Goal: Transaction & Acquisition: Purchase product/service

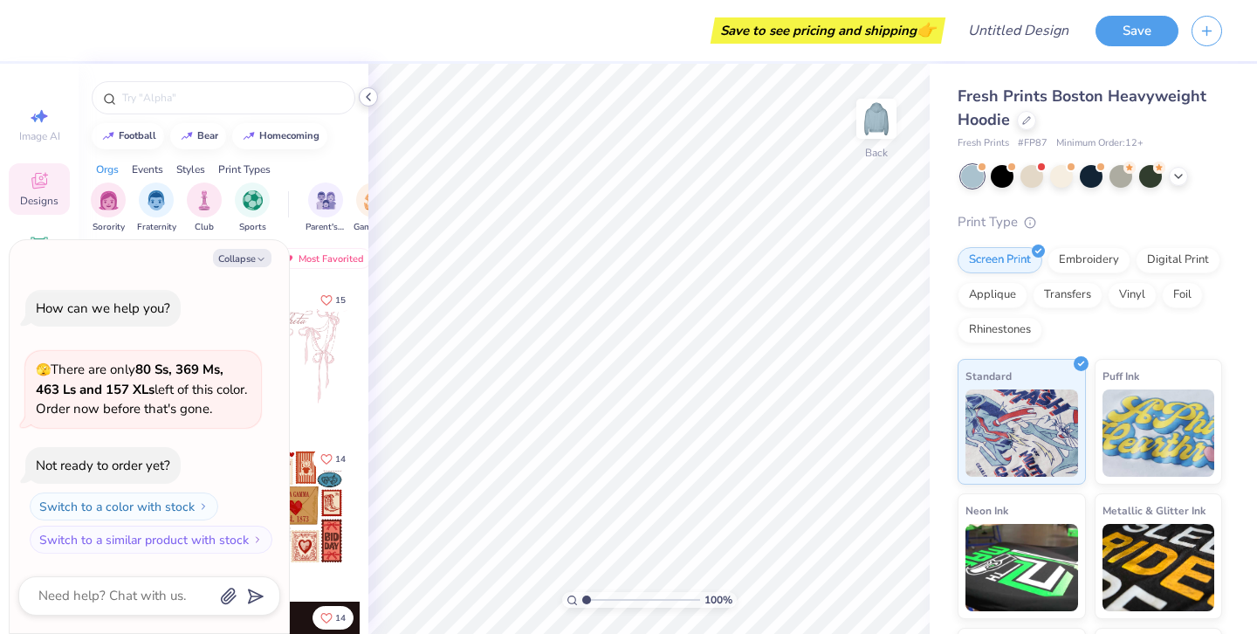
click at [362, 100] on icon at bounding box center [368, 97] width 14 height 14
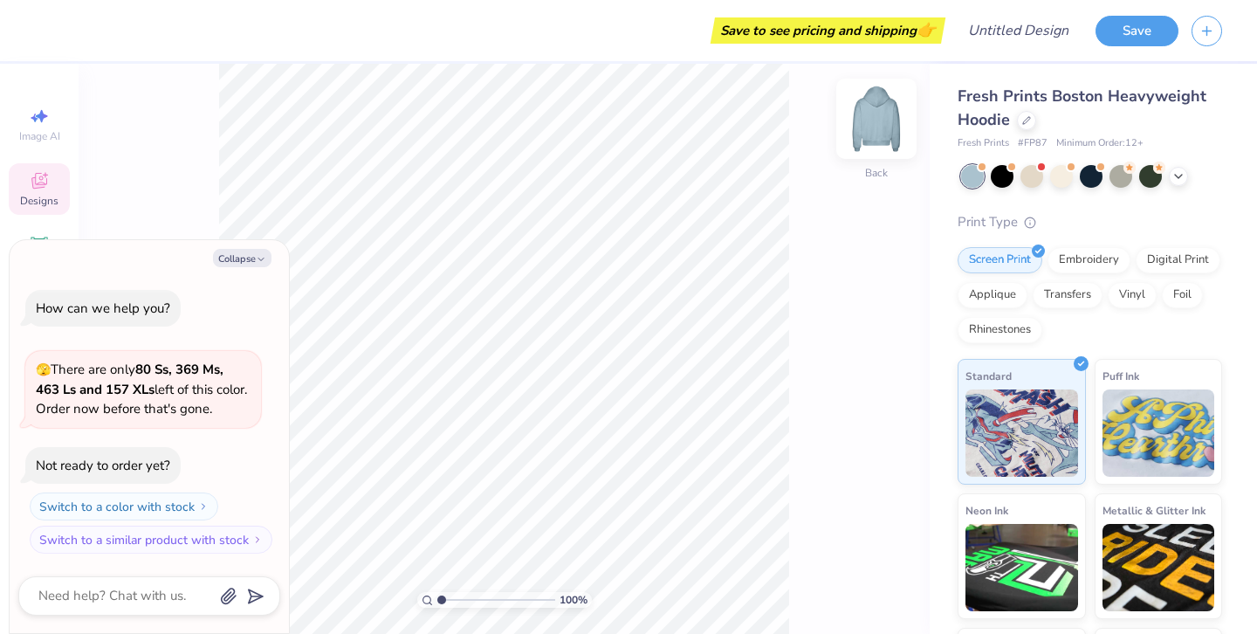
click at [873, 122] on img at bounding box center [877, 119] width 70 height 70
click at [253, 256] on button "Collapse" at bounding box center [242, 258] width 58 height 18
type textarea "x"
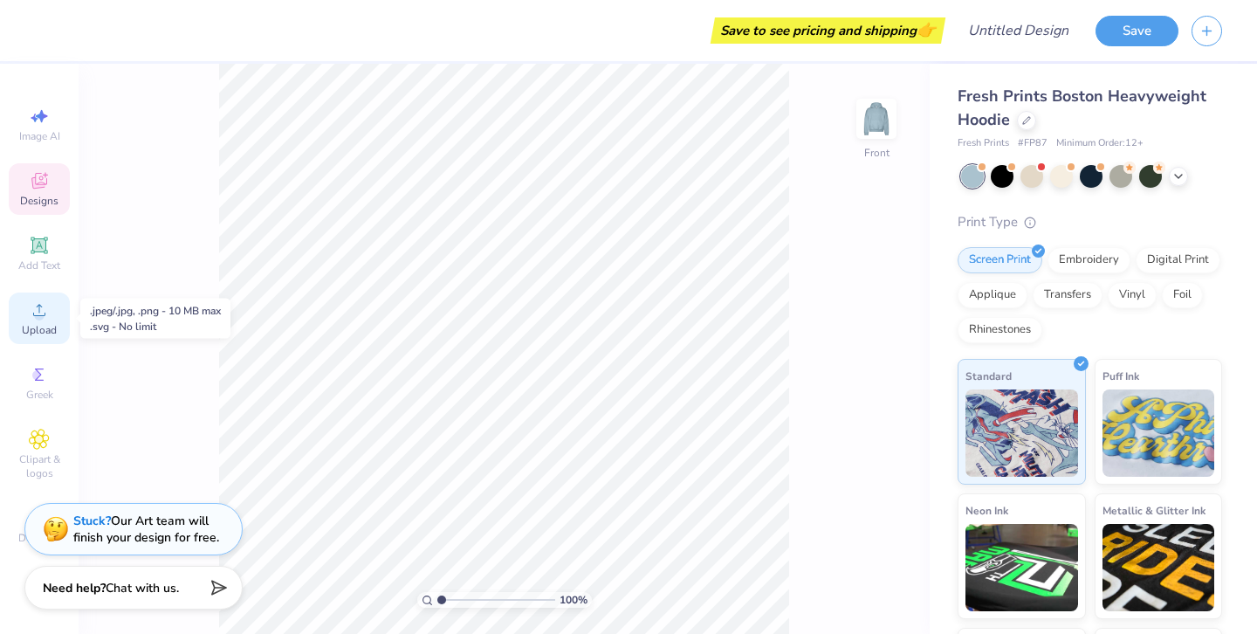
click at [31, 324] on span "Upload" at bounding box center [39, 330] width 35 height 14
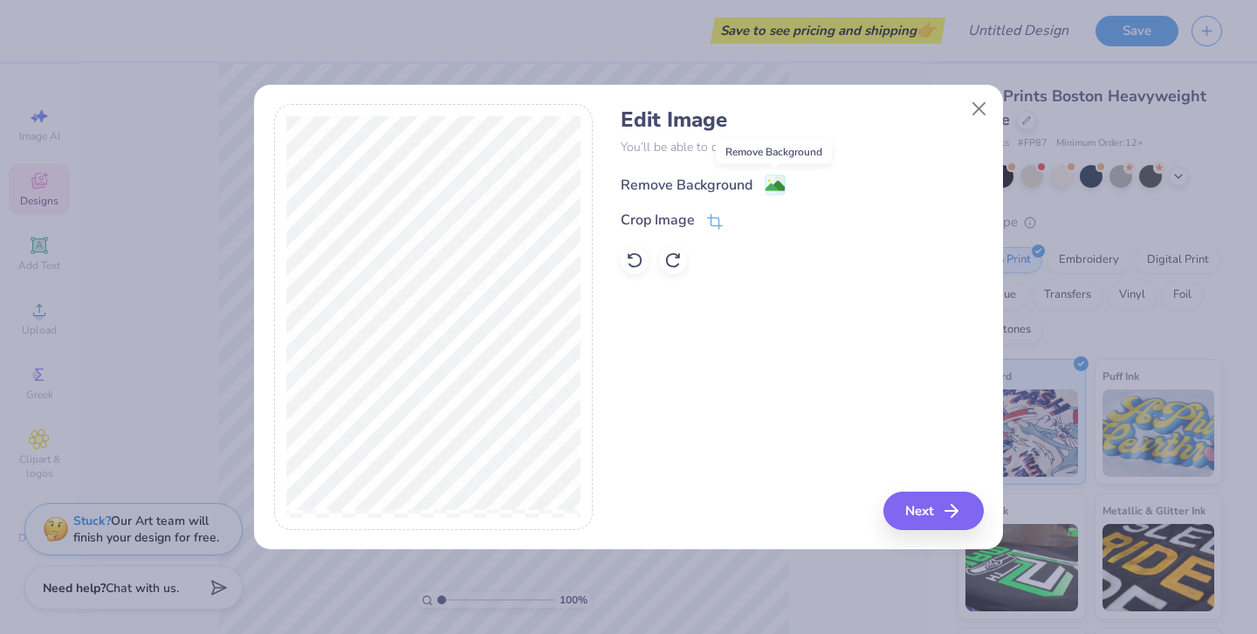
click at [769, 182] on image at bounding box center [775, 185] width 19 height 19
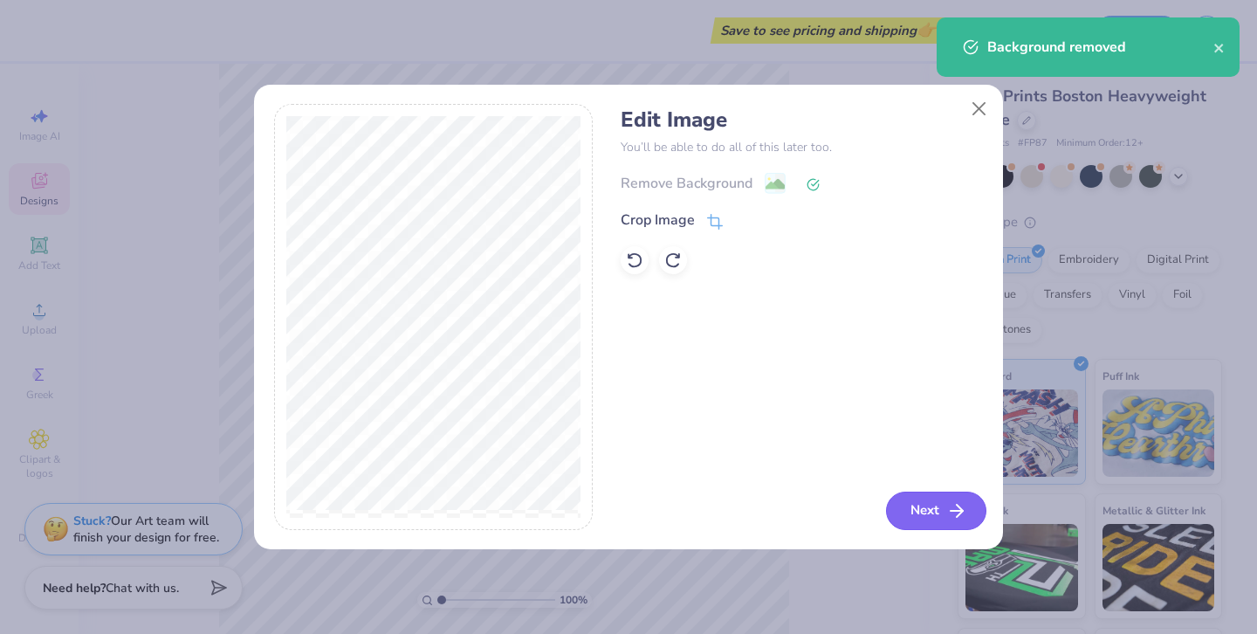
click at [906, 506] on button "Next" at bounding box center [936, 511] width 100 height 38
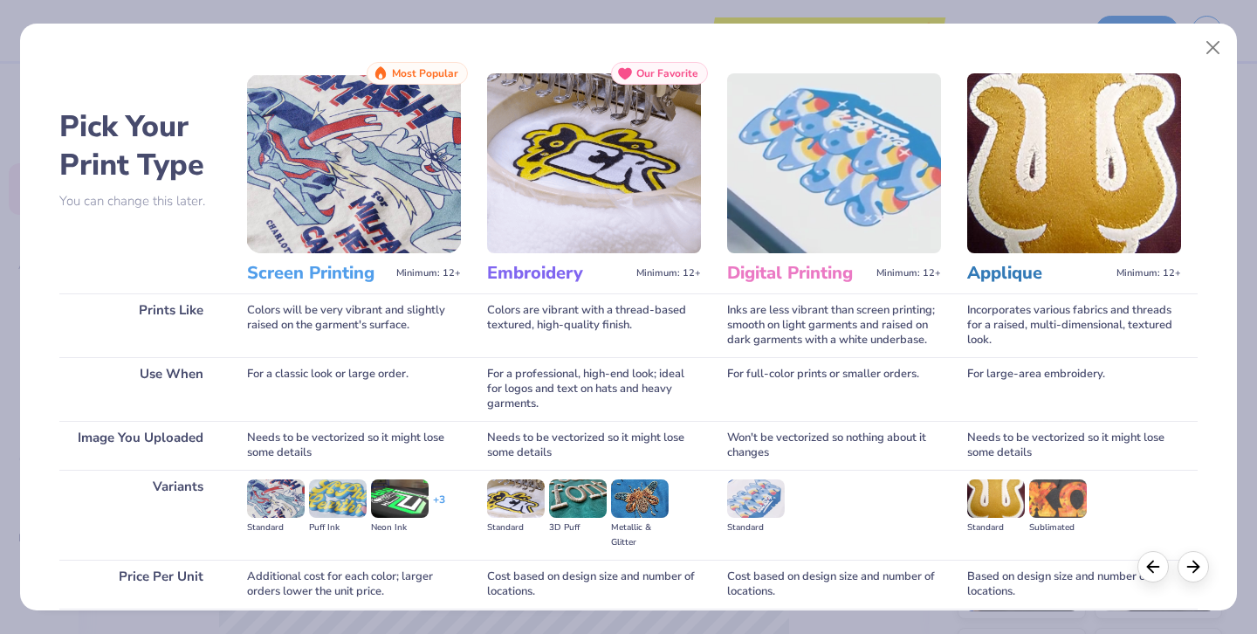
scroll to position [149, 0]
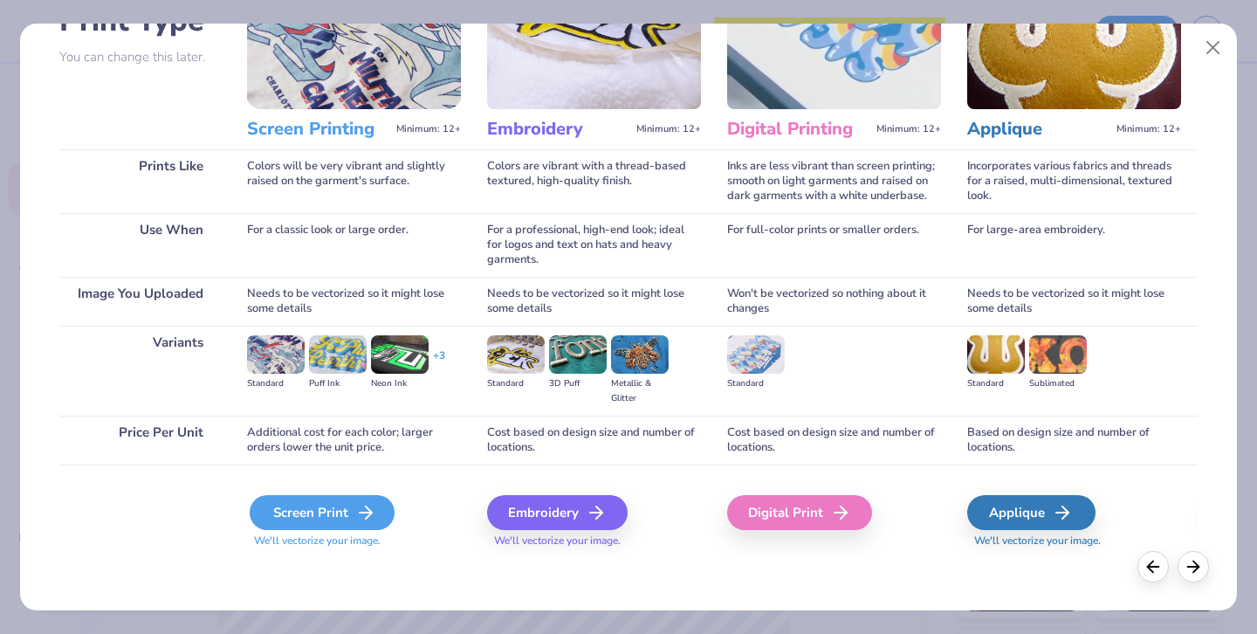
click at [360, 513] on line at bounding box center [366, 513] width 12 height 0
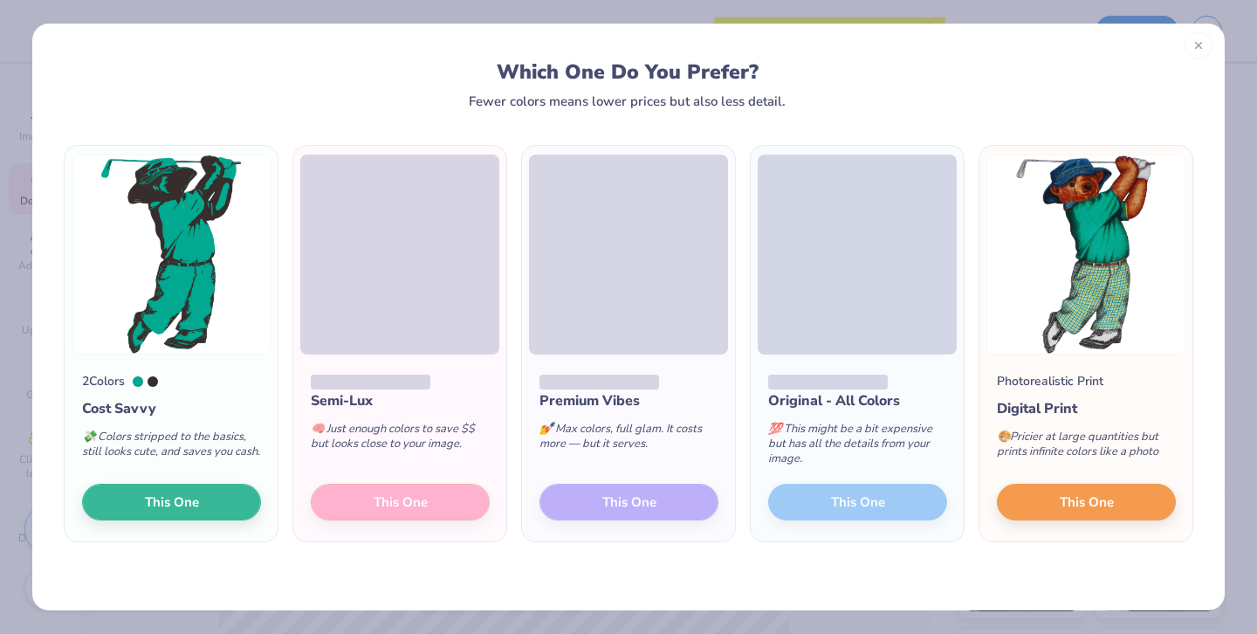
click at [1197, 45] on icon at bounding box center [1199, 45] width 12 height 12
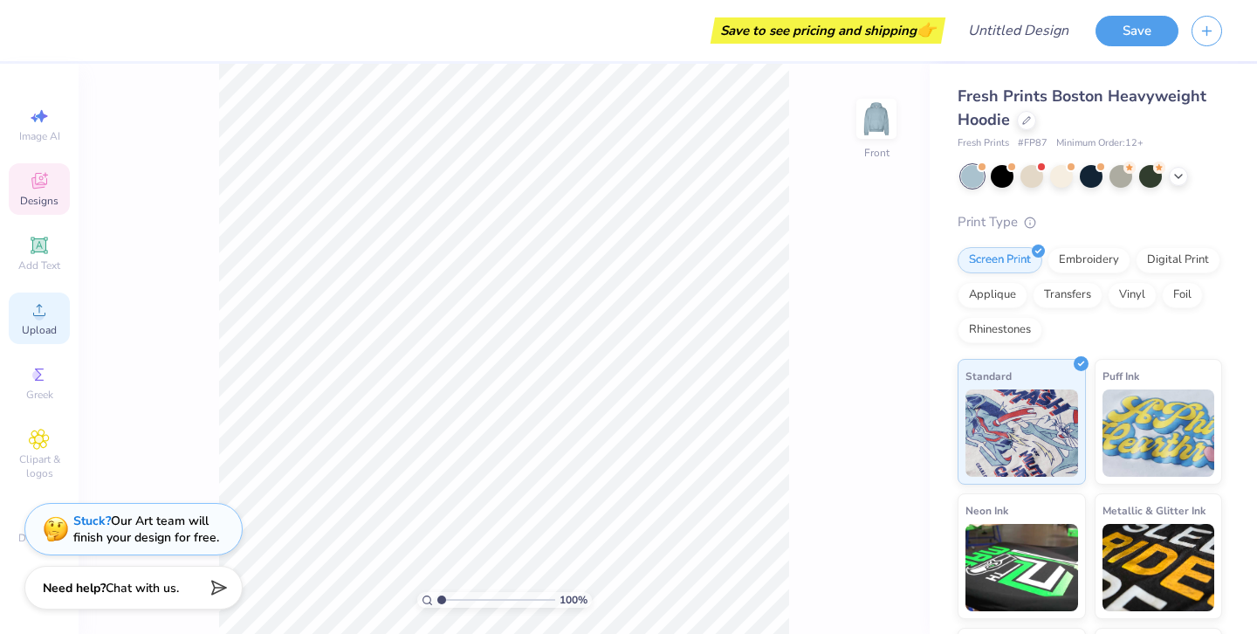
click at [35, 314] on circle at bounding box center [39, 316] width 10 height 10
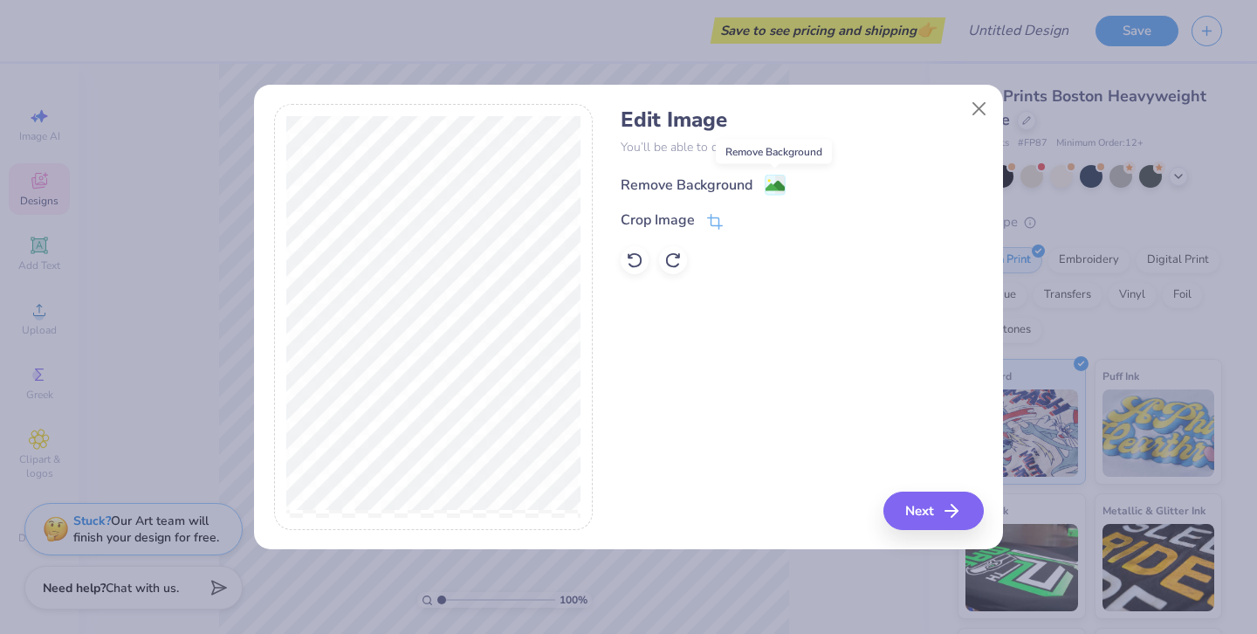
click at [776, 180] on image at bounding box center [775, 185] width 19 height 19
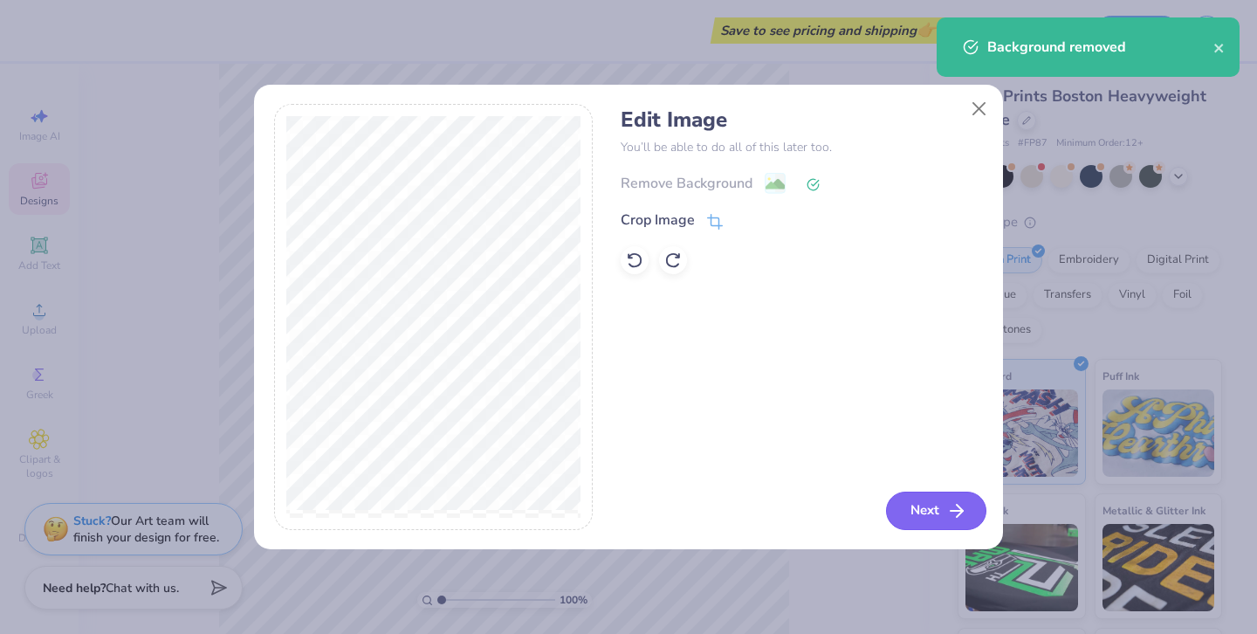
click at [927, 504] on button "Next" at bounding box center [936, 511] width 100 height 38
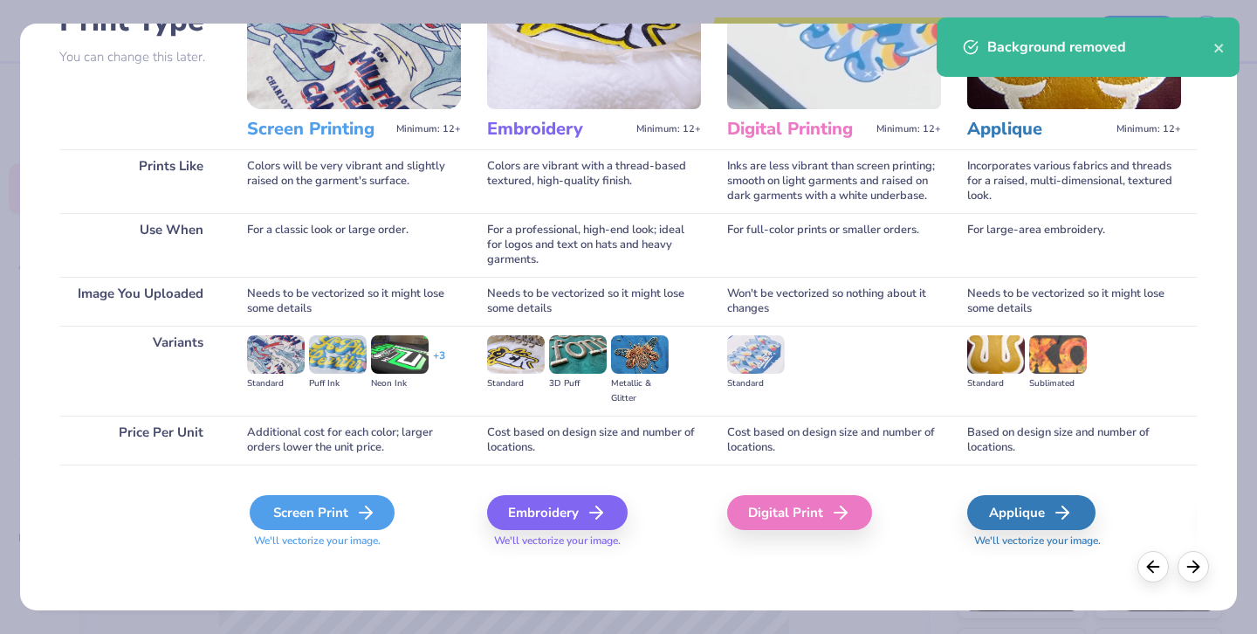
click at [330, 517] on div "Screen Print" at bounding box center [322, 512] width 145 height 35
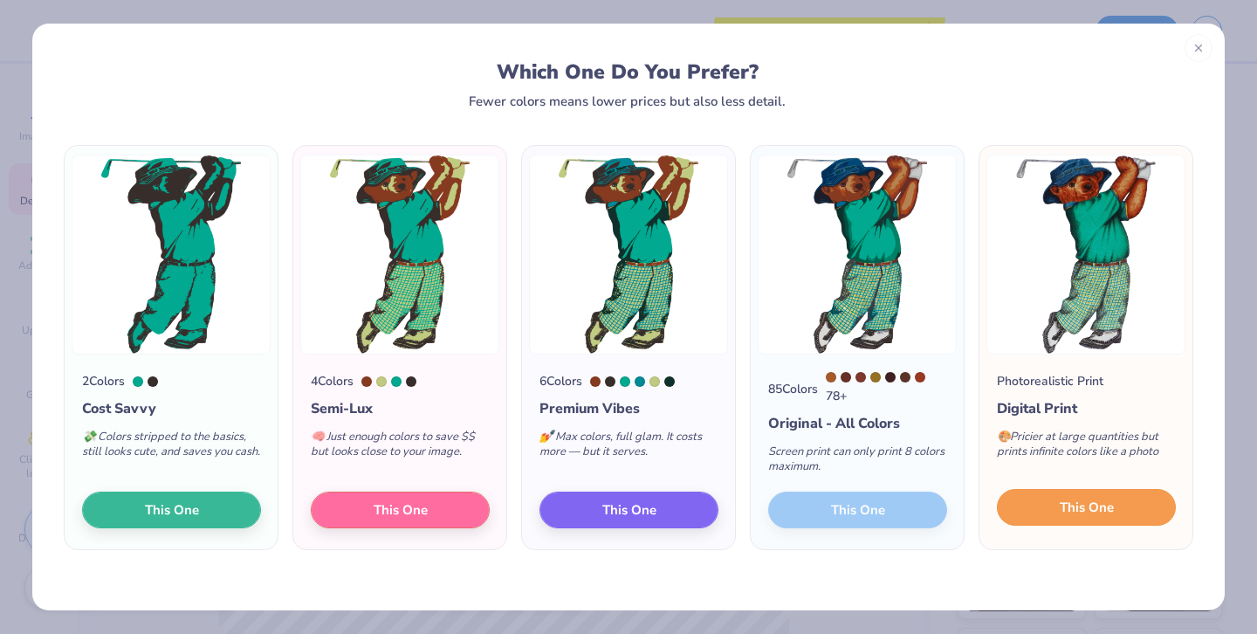
click at [1068, 509] on span "This One" at bounding box center [1087, 508] width 54 height 20
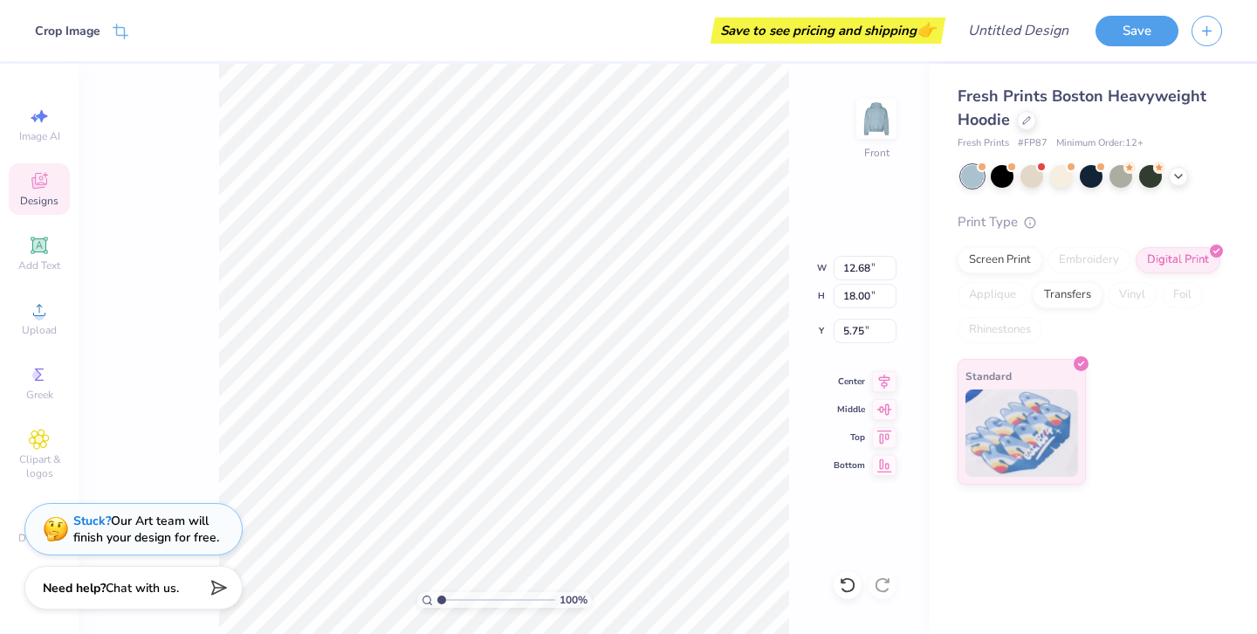
type input "7.54"
type input "10.70"
type input "5.56"
click at [32, 257] on div "Add Text" at bounding box center [39, 254] width 61 height 52
type input "7.22"
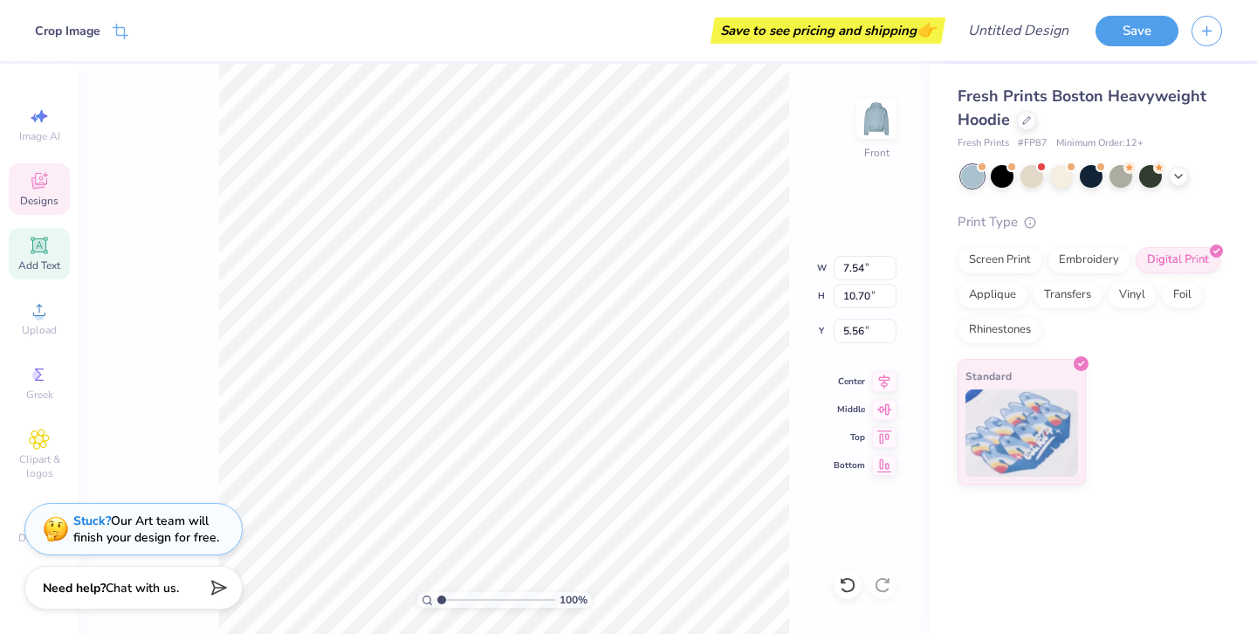
type input "2.09"
type input "13.71"
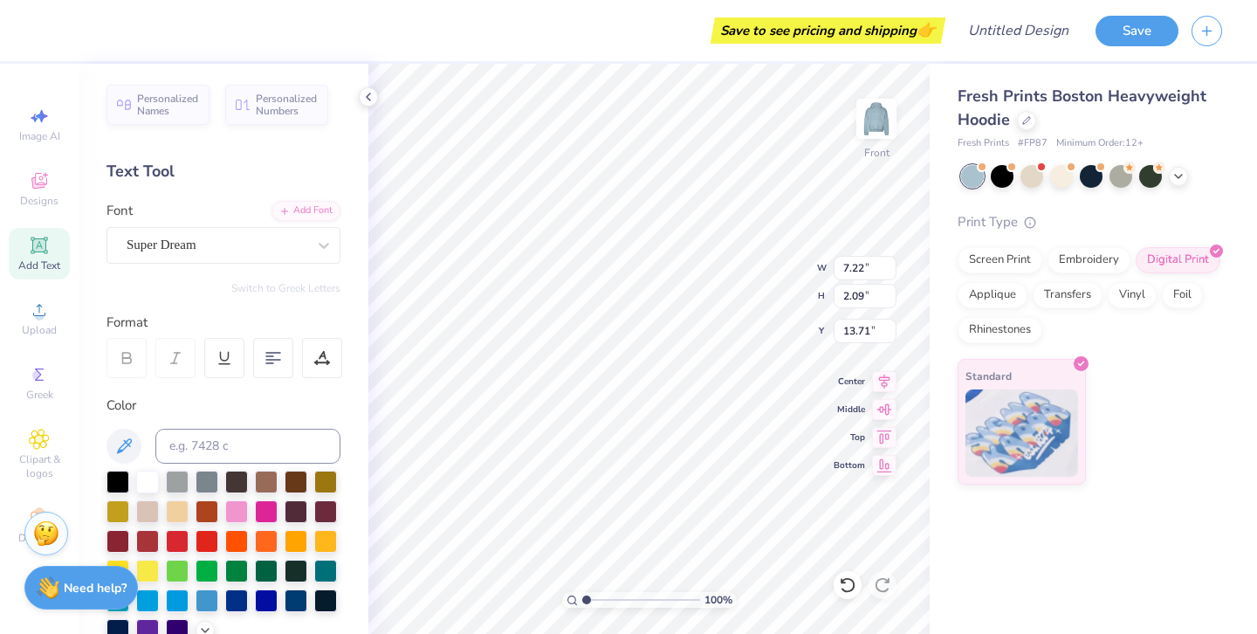
scroll to position [0, 3]
type textarea "THETA CHI"
click at [275, 244] on div "Super Dream" at bounding box center [216, 244] width 183 height 27
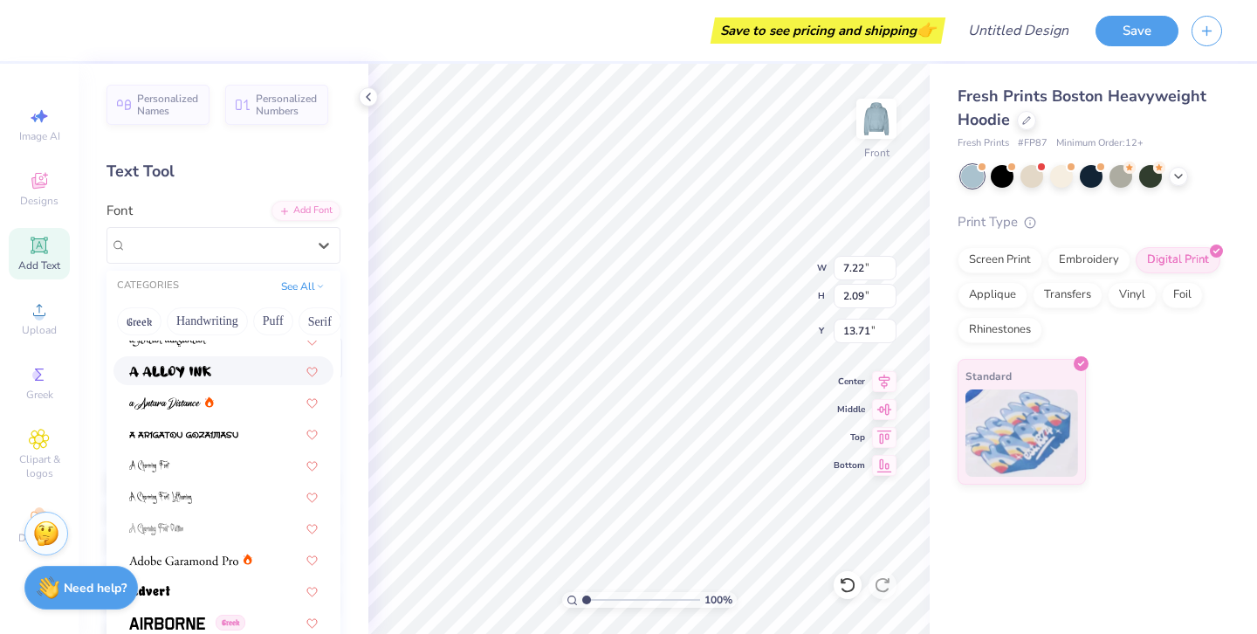
scroll to position [48, 0]
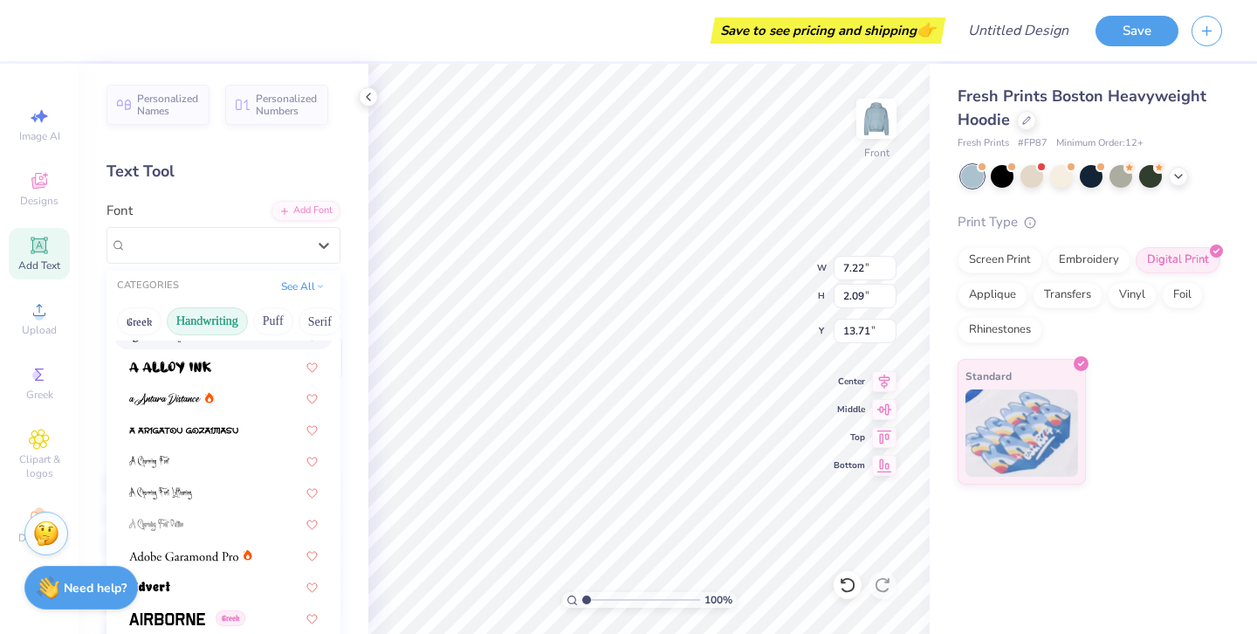
click at [217, 322] on button "Handwriting" at bounding box center [207, 321] width 81 height 28
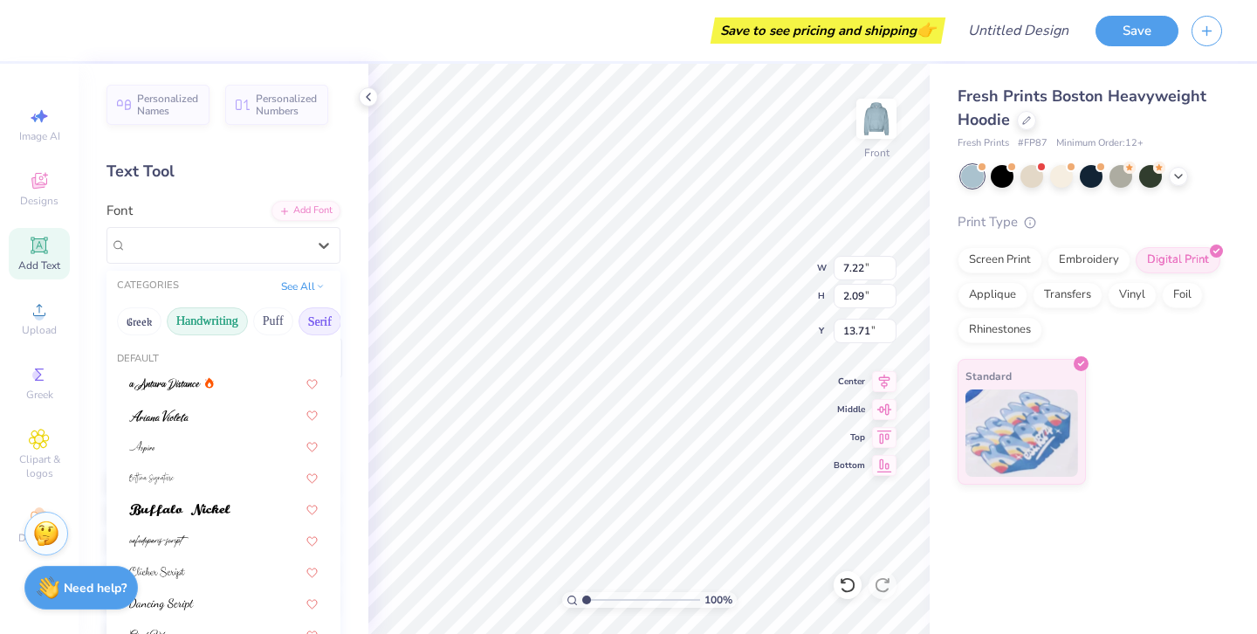
click at [317, 316] on button "Serif" at bounding box center [320, 321] width 43 height 28
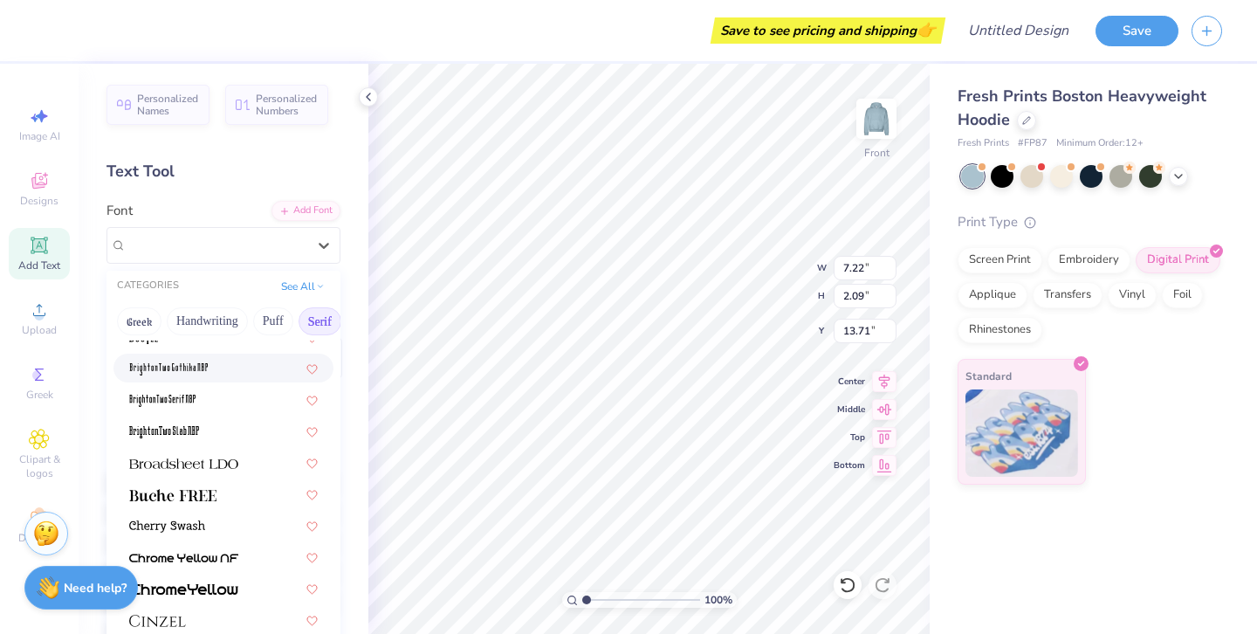
scroll to position [94, 0]
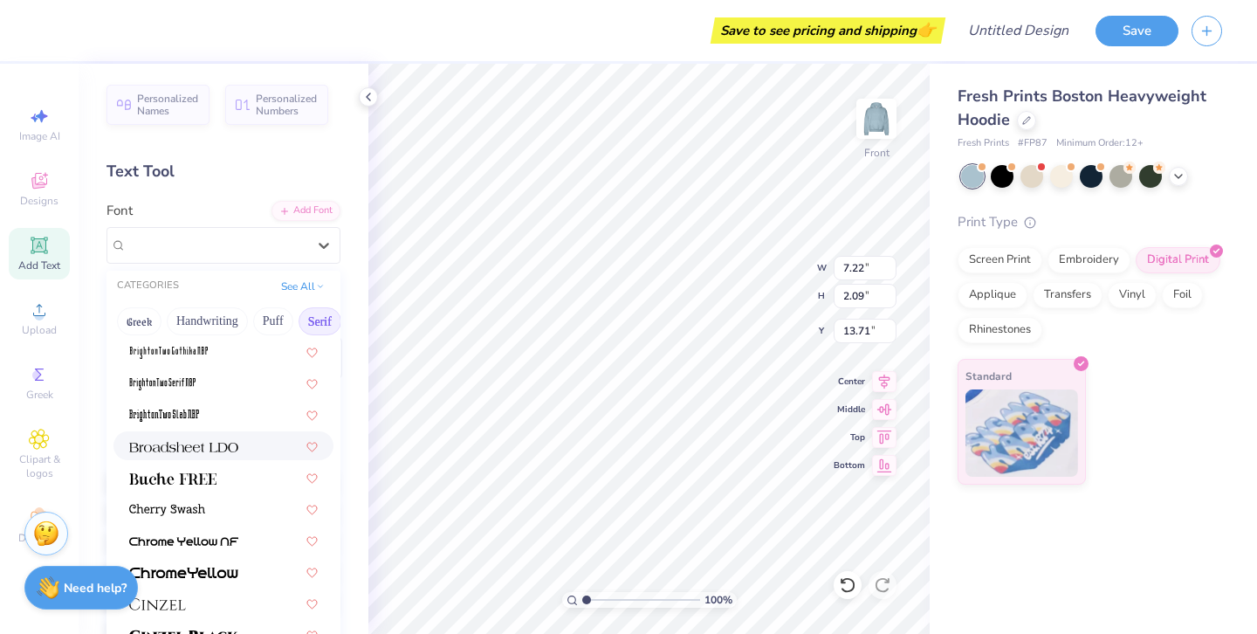
click at [235, 456] on div at bounding box center [224, 445] width 220 height 29
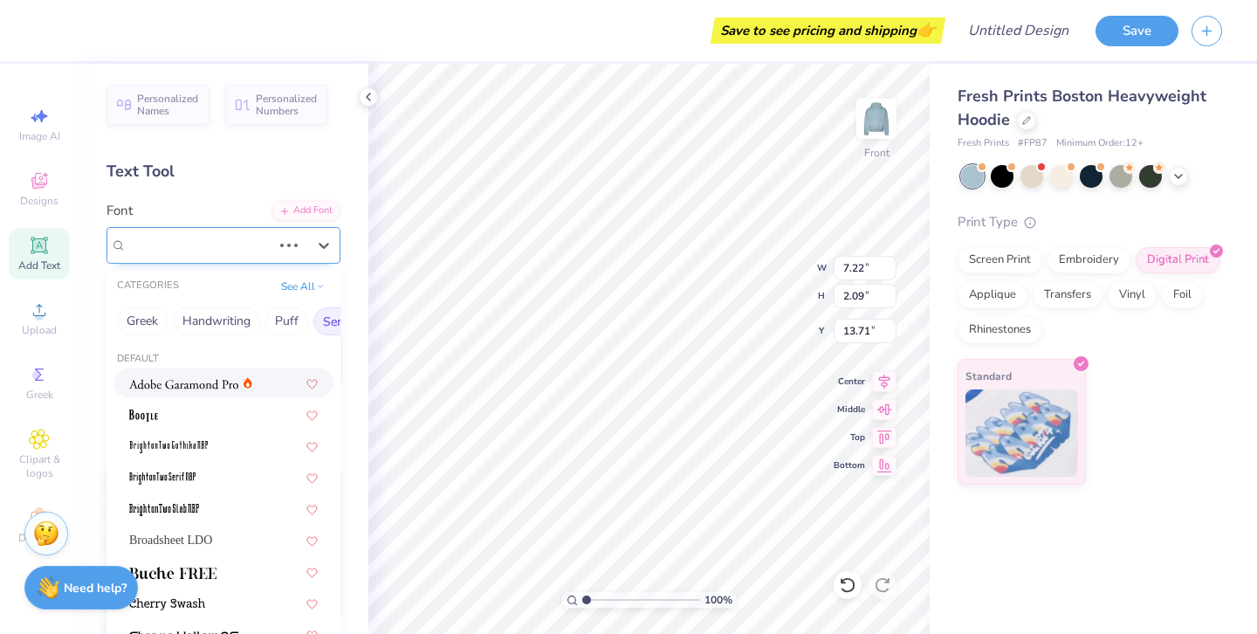
click at [247, 250] on div "Super Dream" at bounding box center [199, 244] width 148 height 27
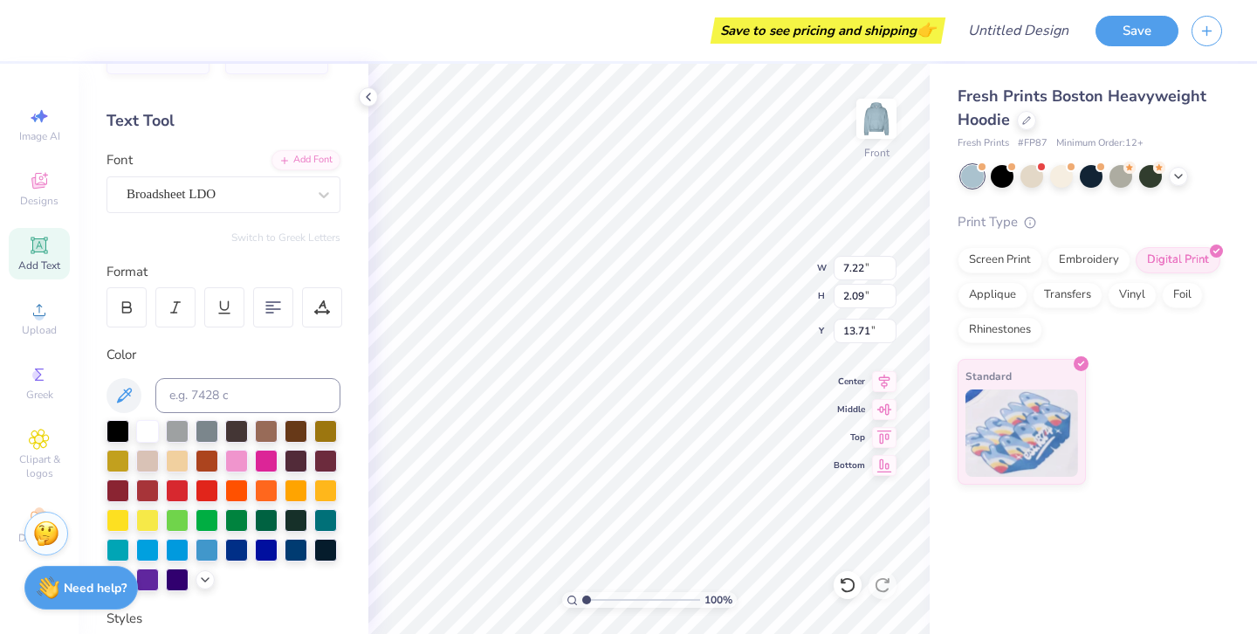
scroll to position [65, 0]
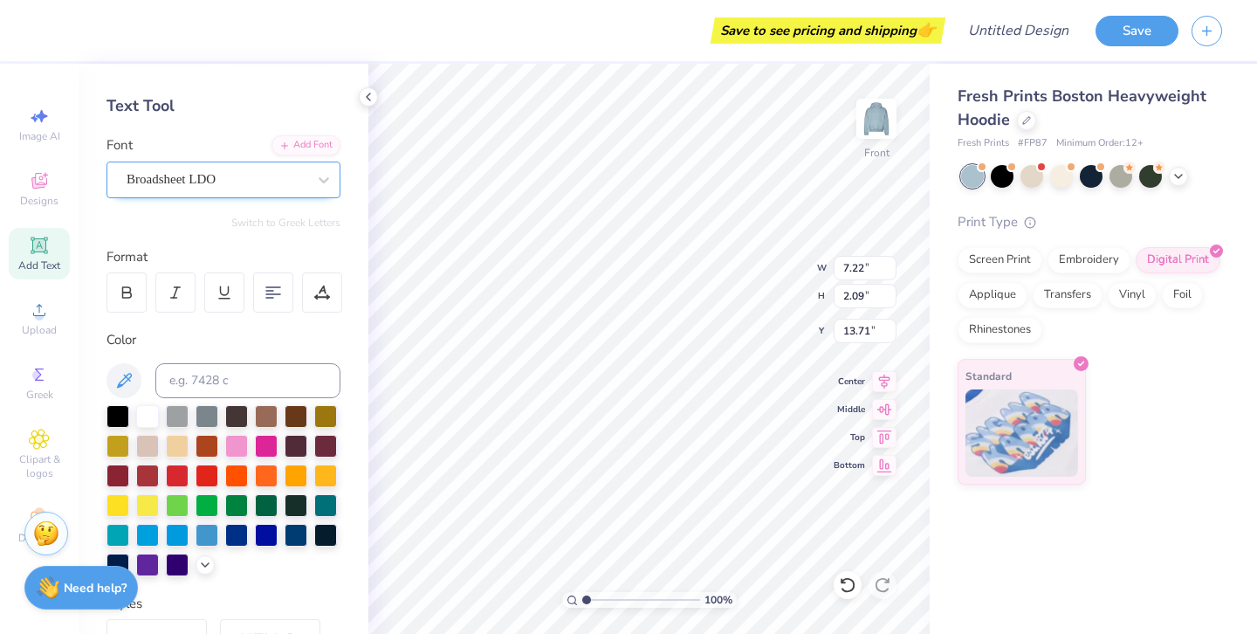
click at [272, 194] on div "Broadsheet LDO" at bounding box center [224, 180] width 234 height 37
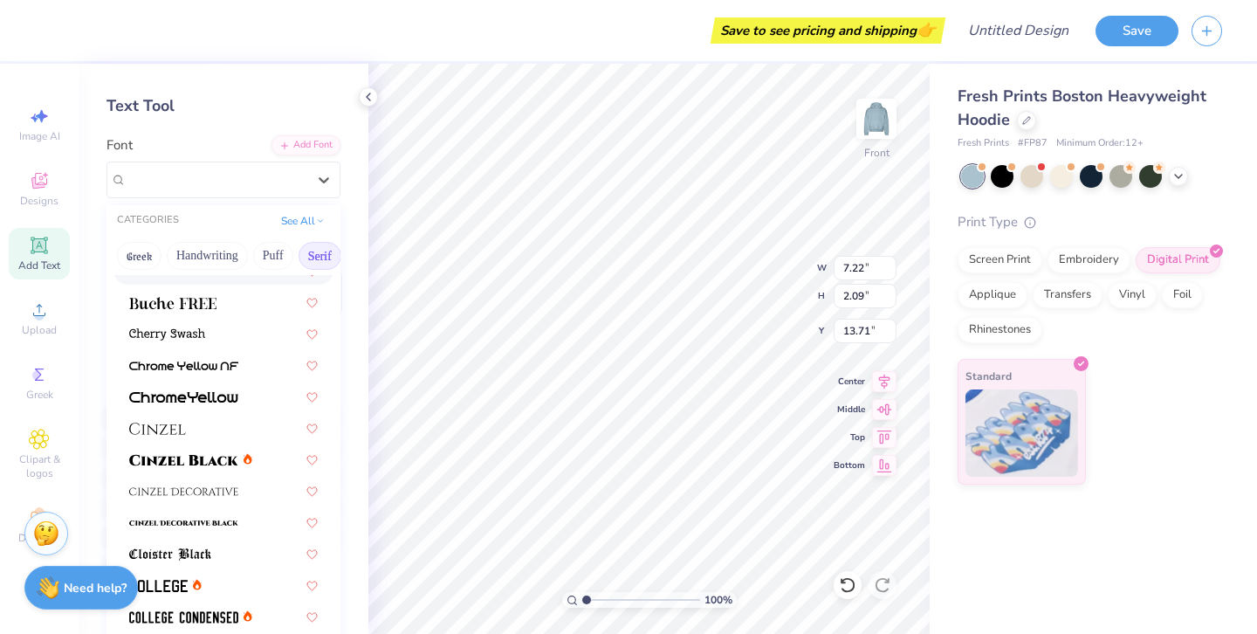
scroll to position [207, 0]
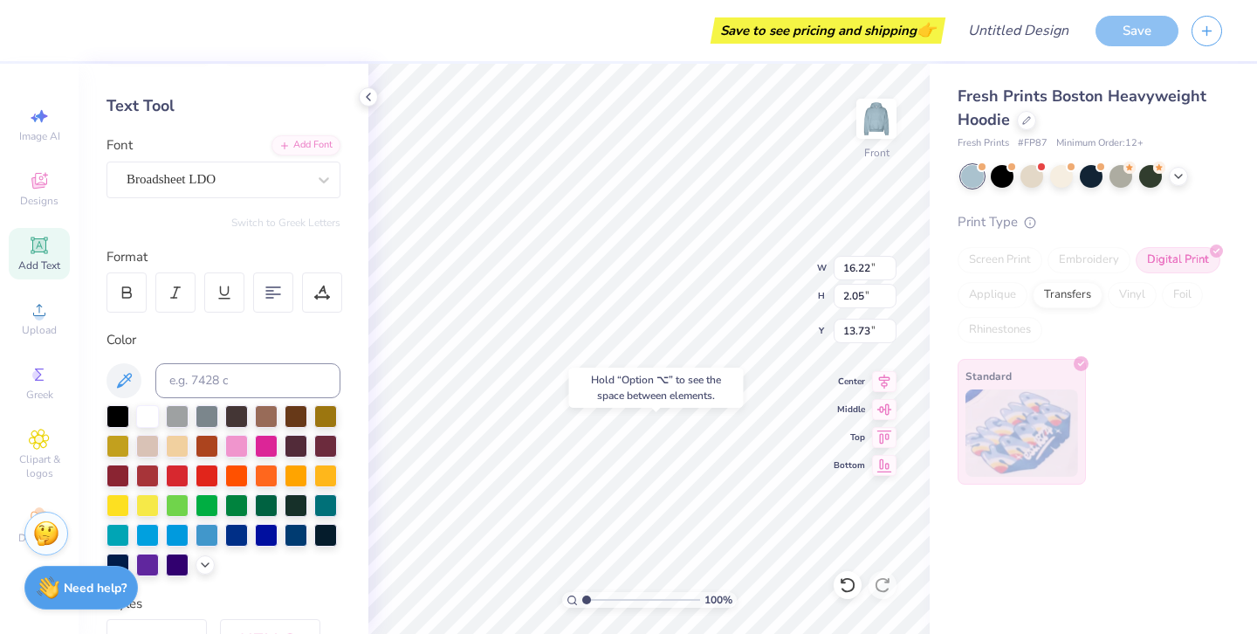
type input "17.10"
type input "8.65"
type input "1.09"
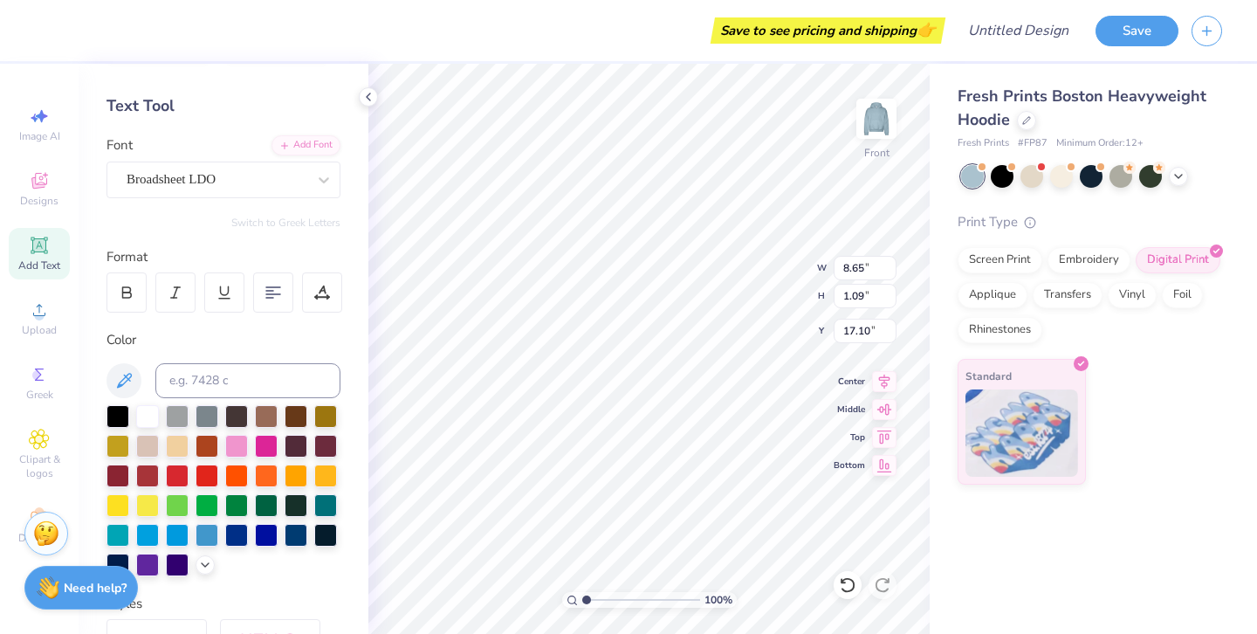
type input "16.60"
click at [33, 250] on icon at bounding box center [39, 245] width 17 height 17
type textarea "Flagstaff, AZ"
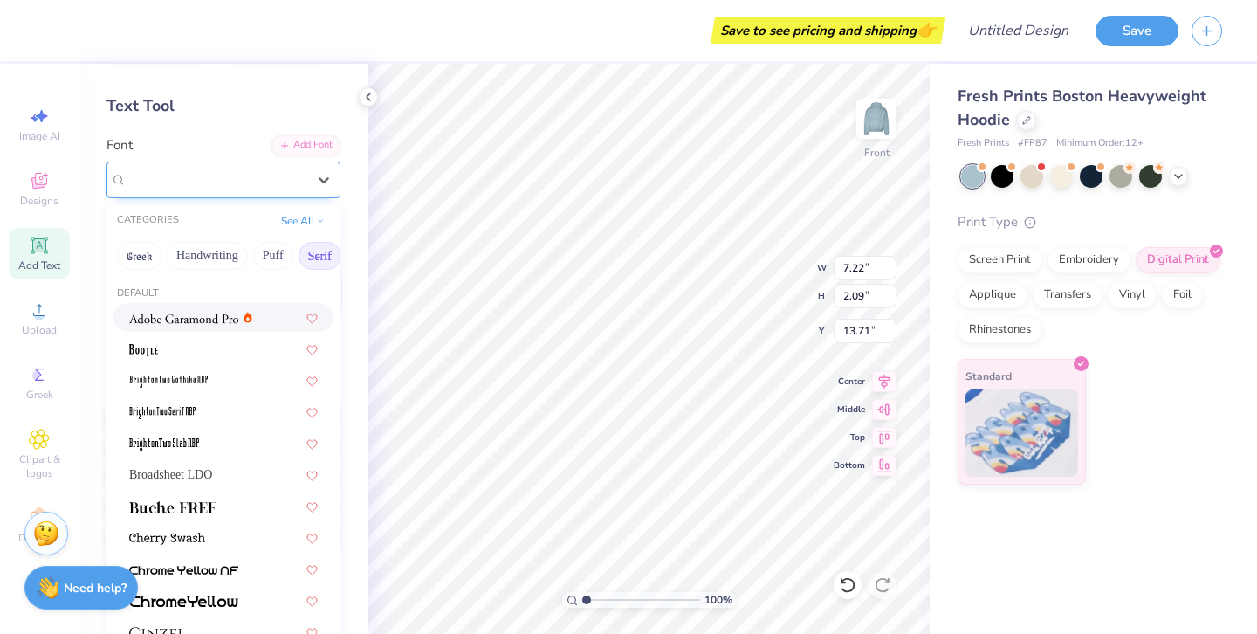
click at [258, 189] on div "Super Dream" at bounding box center [216, 179] width 183 height 27
click at [184, 255] on button "Handwriting" at bounding box center [168, 256] width 81 height 28
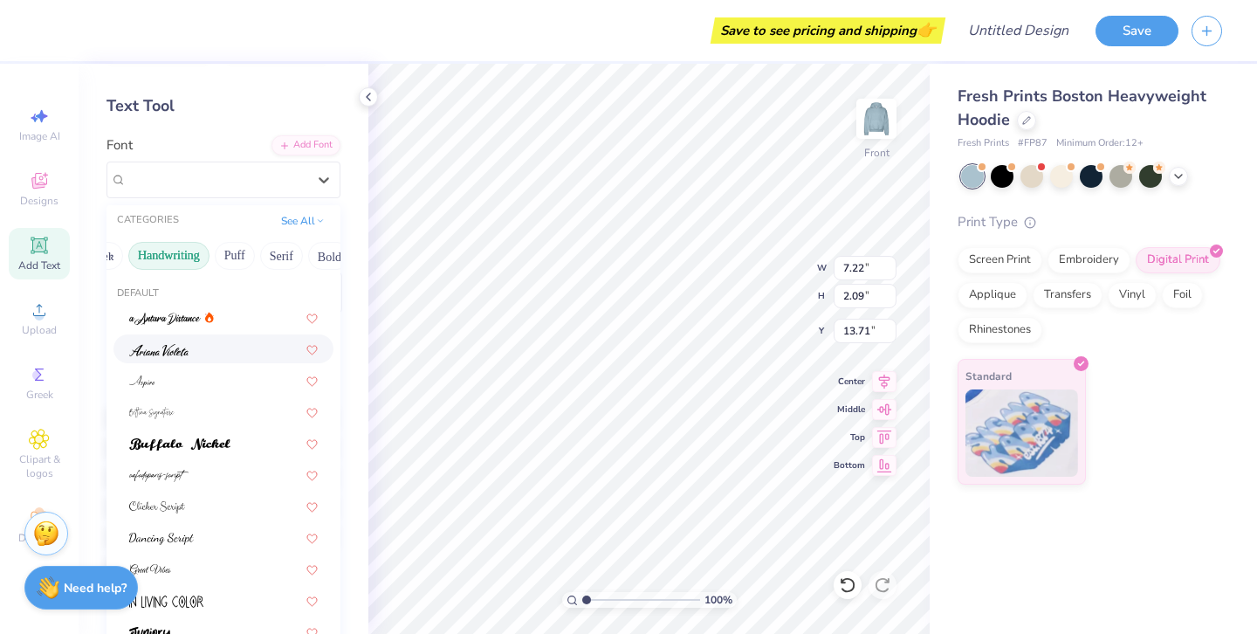
click at [221, 353] on div at bounding box center [223, 349] width 189 height 18
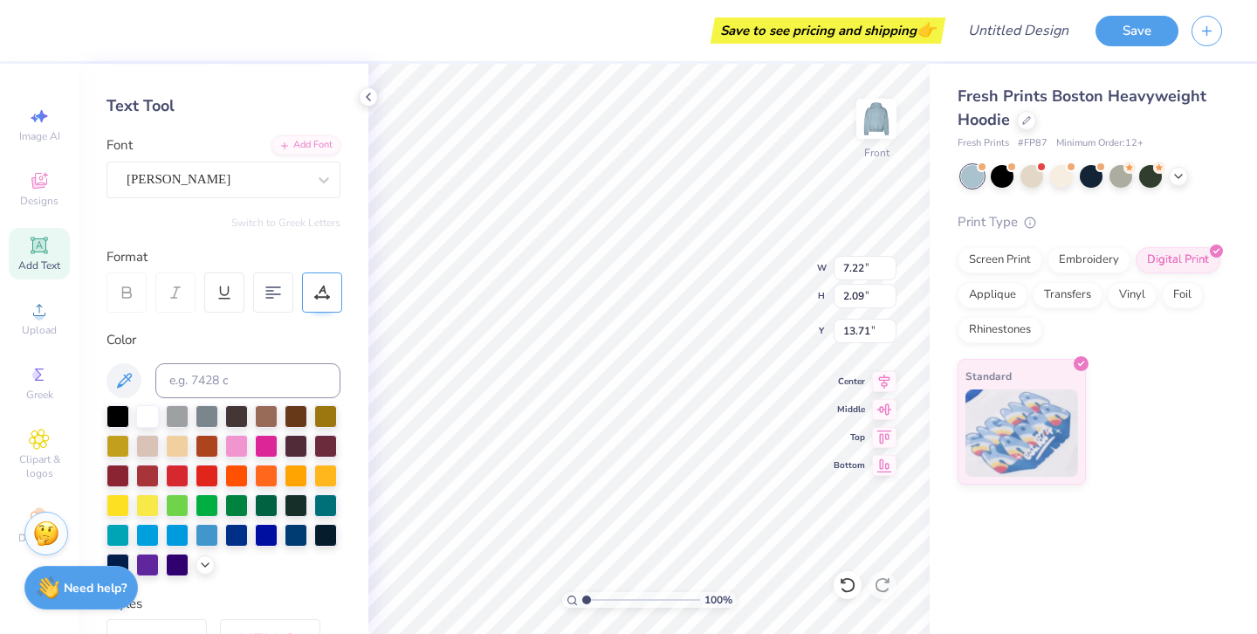
click at [324, 293] on icon at bounding box center [322, 293] width 16 height 16
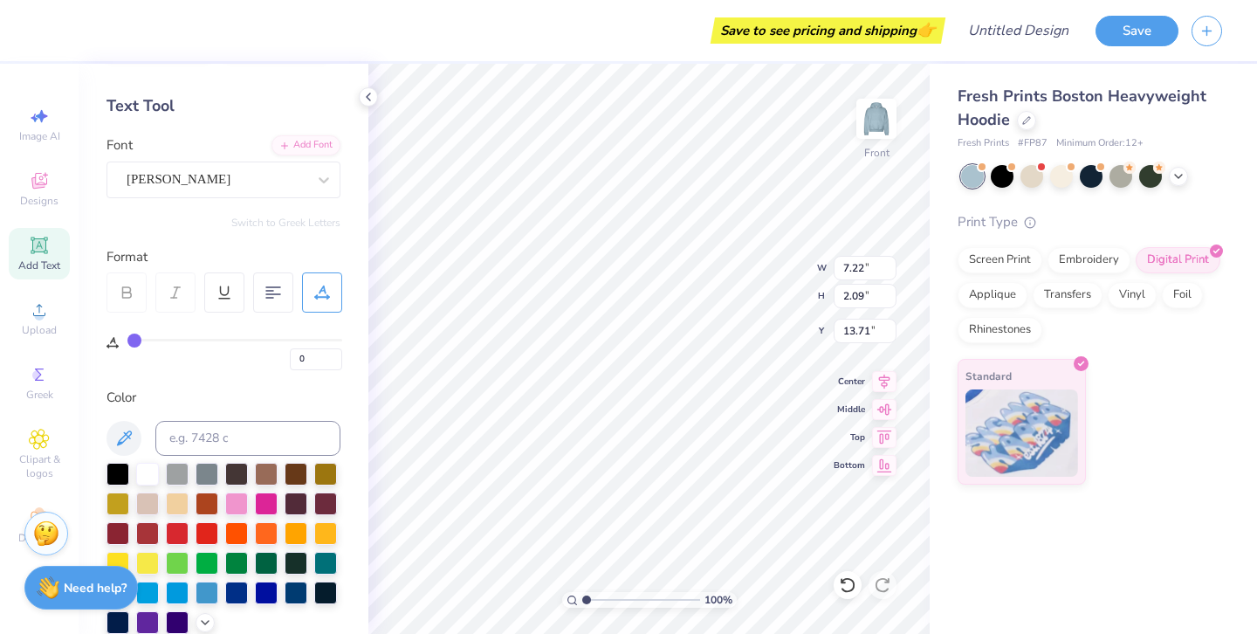
type input "1"
type input "2"
type input "3"
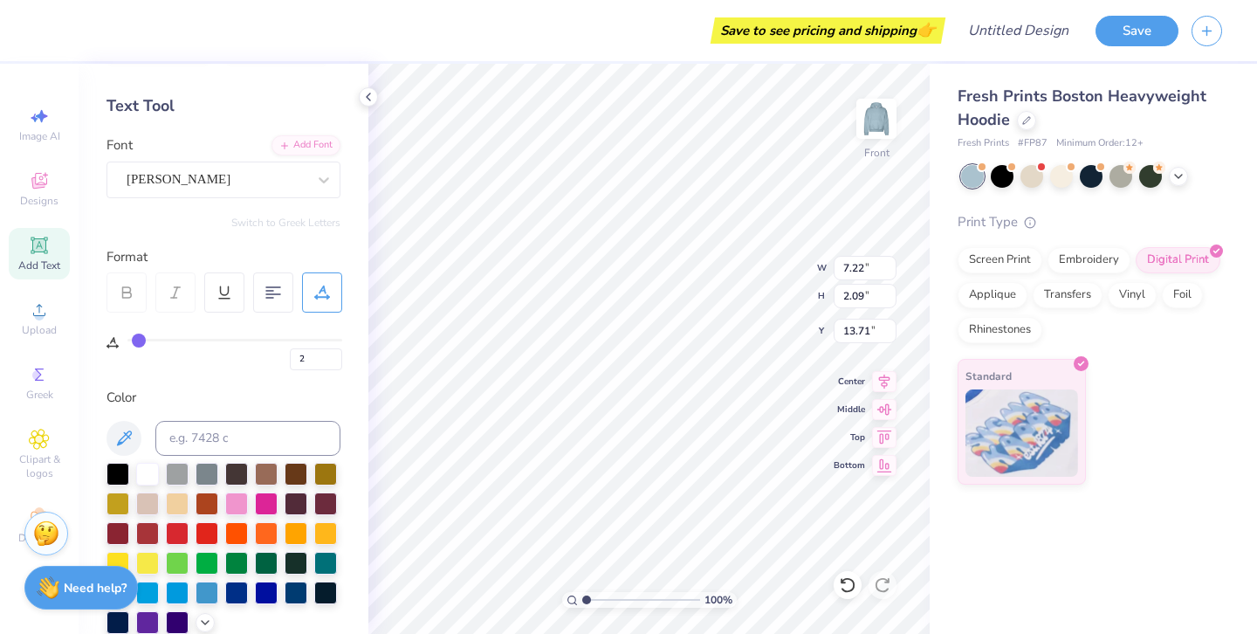
type input "3"
type input "5"
type input "7"
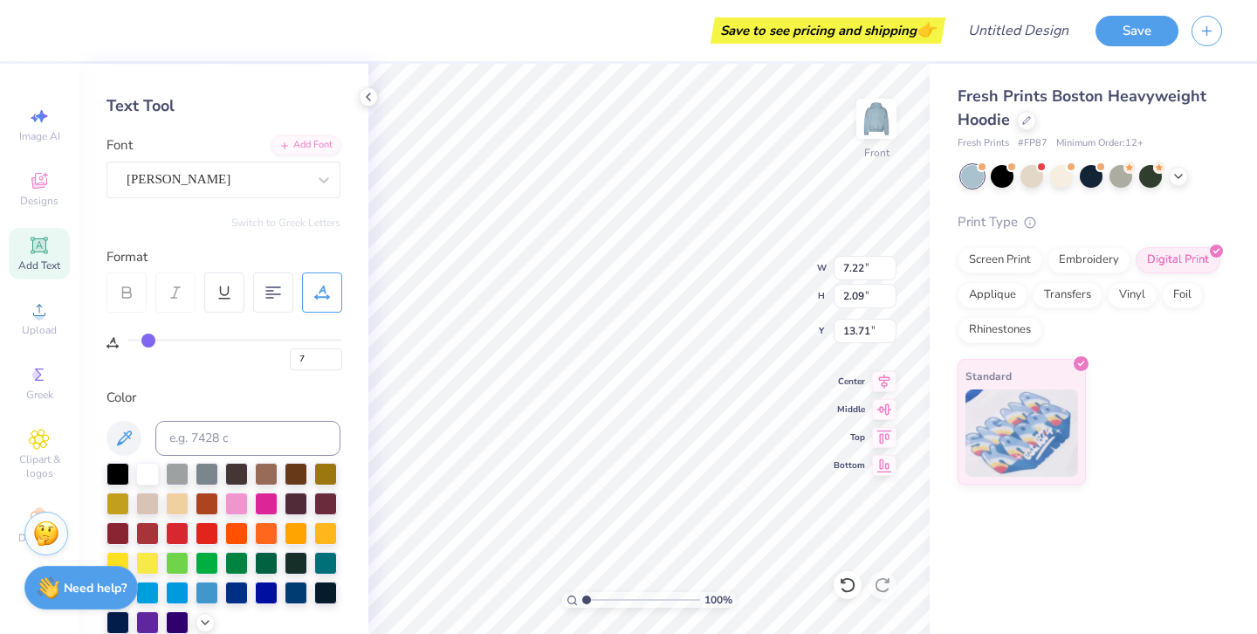
type input "9"
type input "11"
type input "13"
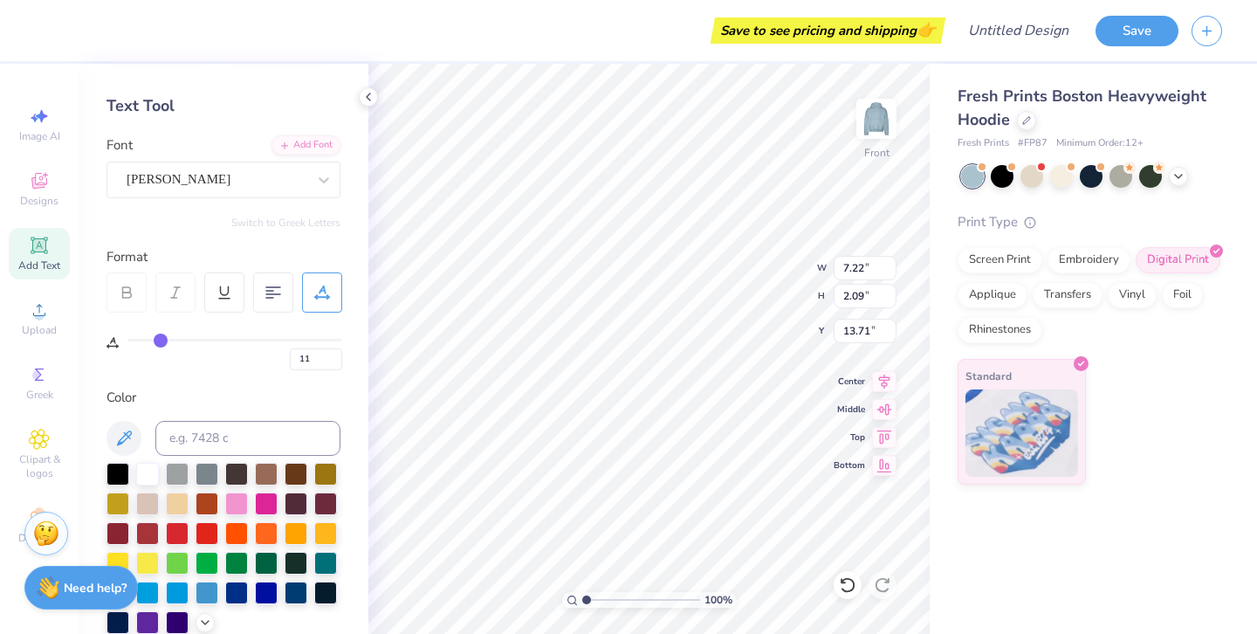
type input "13"
type input "15"
type input "17"
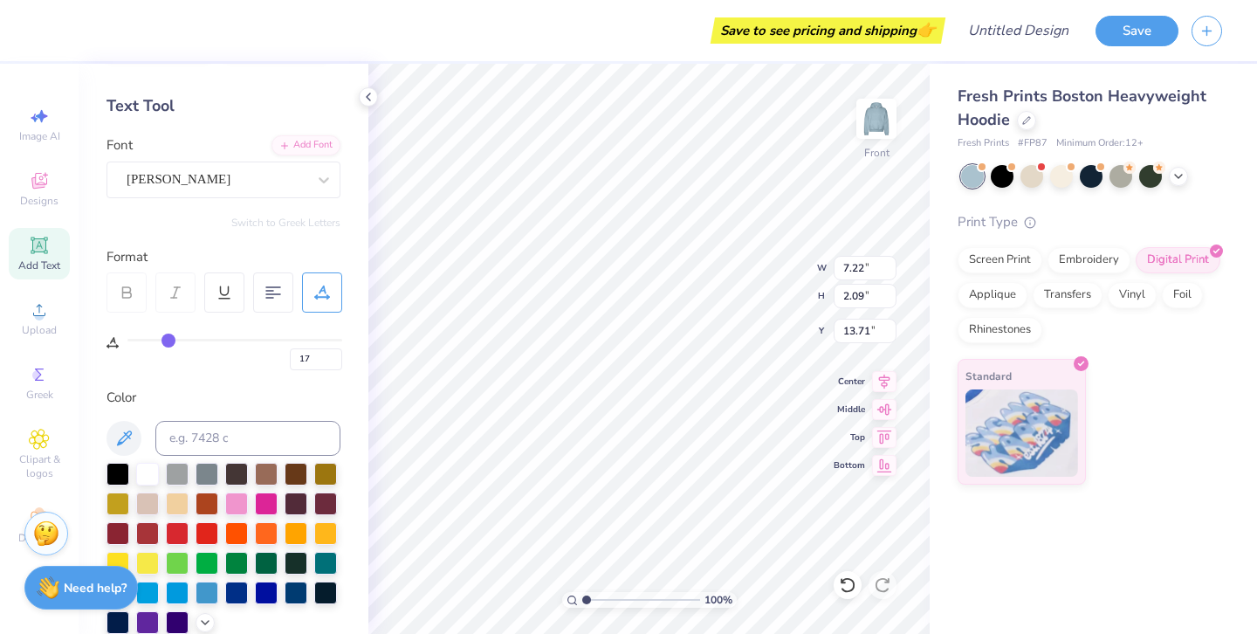
type input "19"
type input "20"
type input "21"
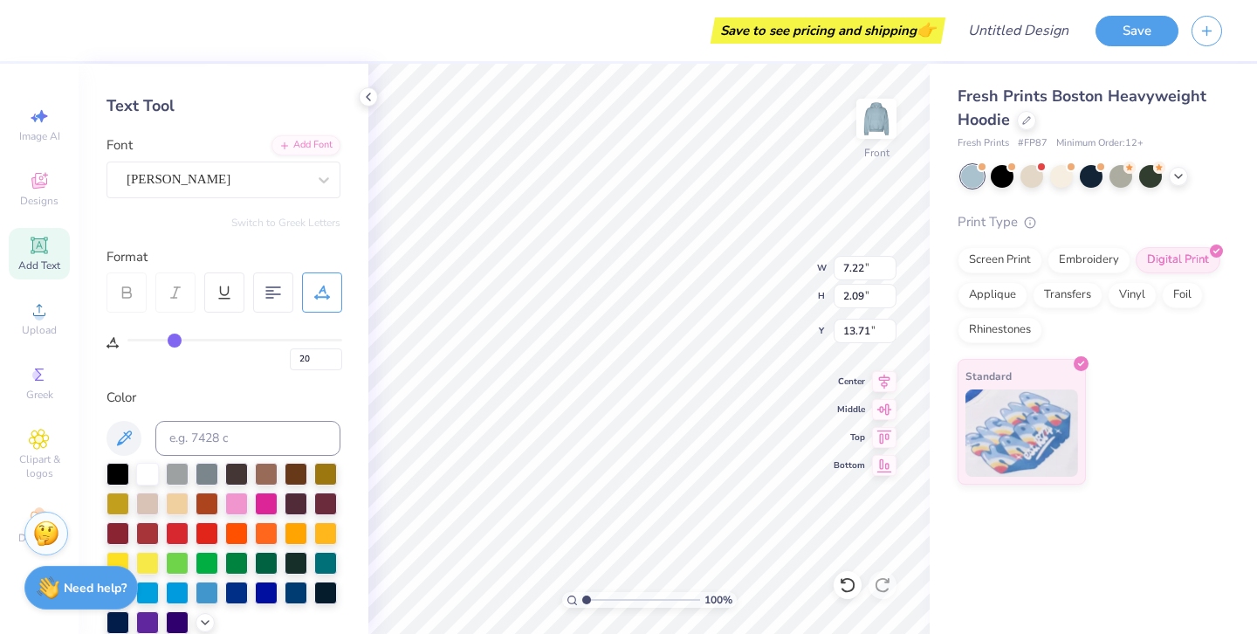
type input "21"
type input "22"
type input "23"
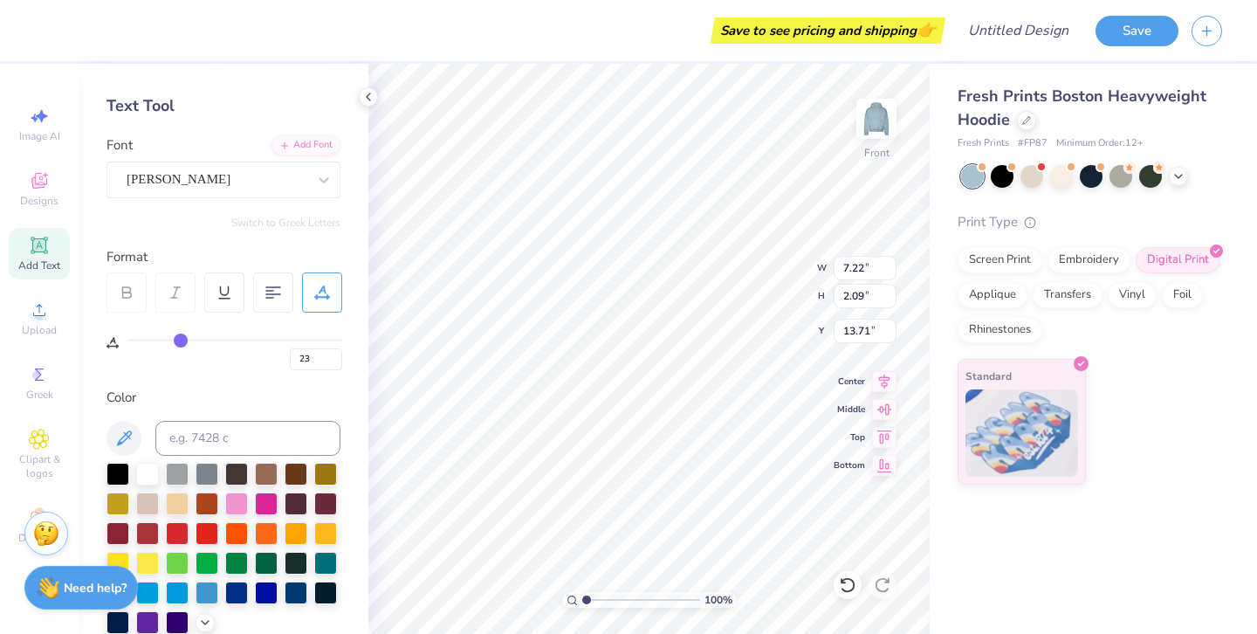
type input "24"
type input "25"
type input "26"
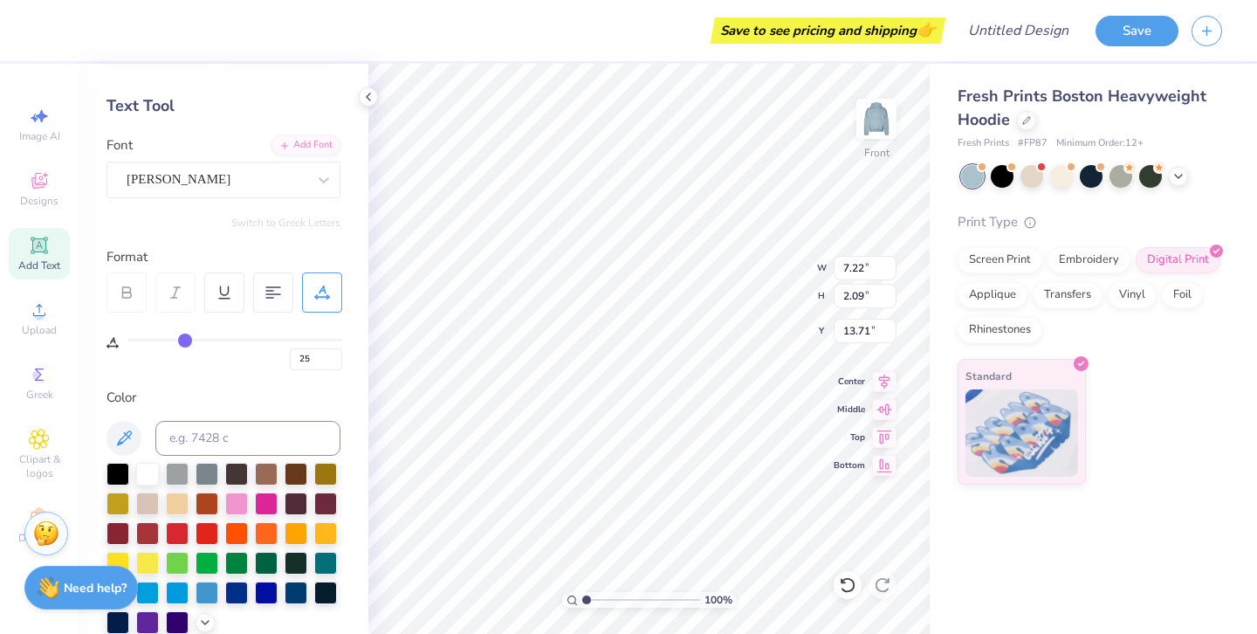
type input "26"
type input "27"
type input "28"
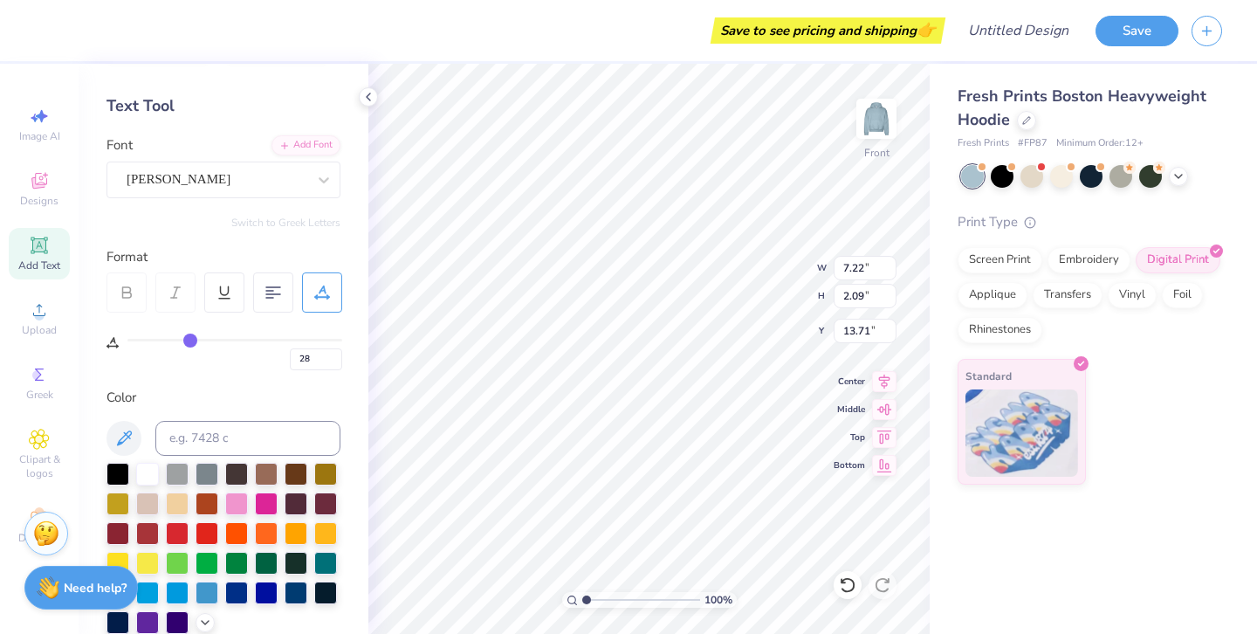
type input "29"
type input "30"
drag, startPoint x: 136, startPoint y: 336, endPoint x: 194, endPoint y: 340, distance: 57.7
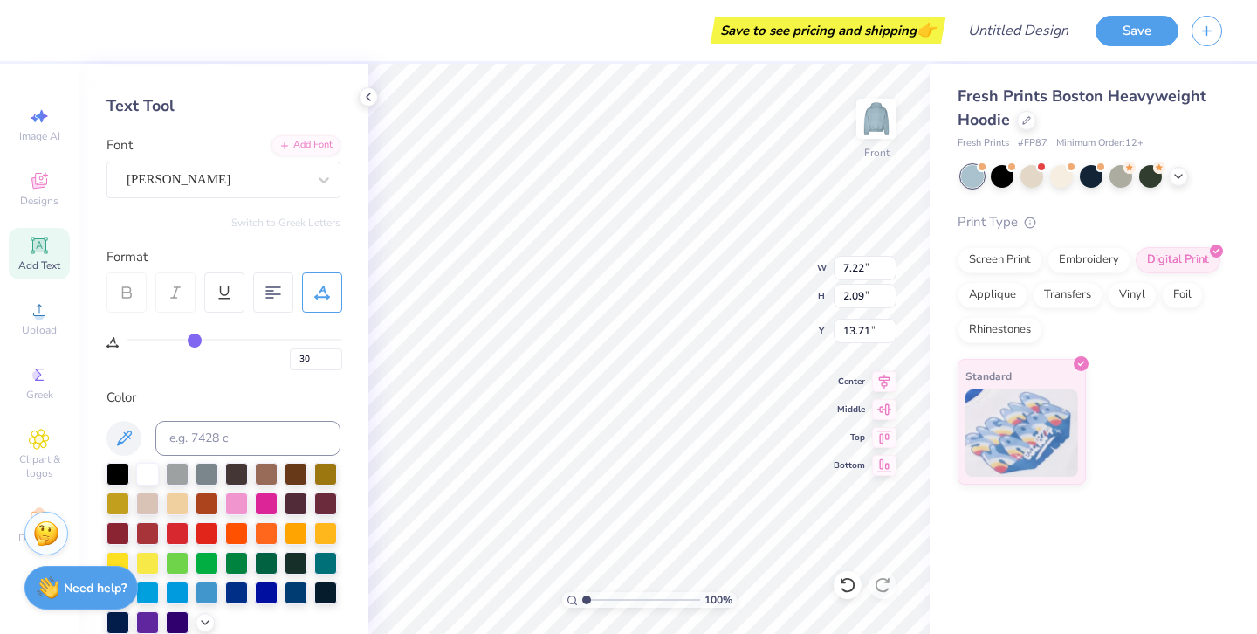
click at [194, 339] on input "range" at bounding box center [234, 340] width 215 height 3
type input "29"
type input "27"
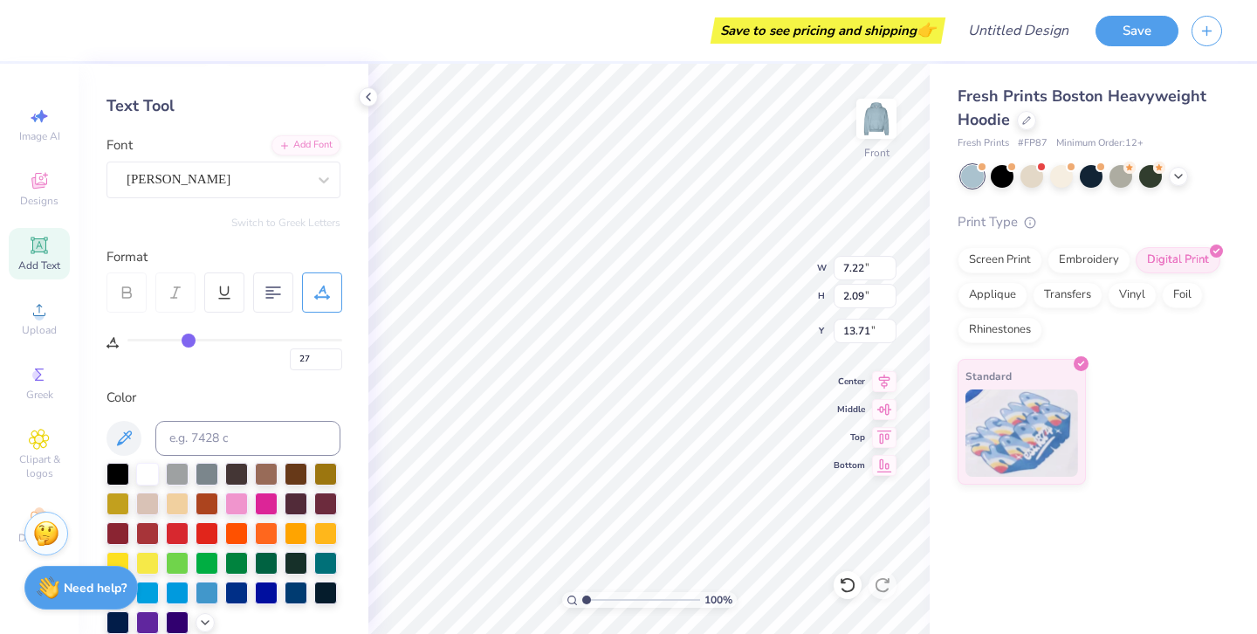
type input "25"
type input "19"
type input "15"
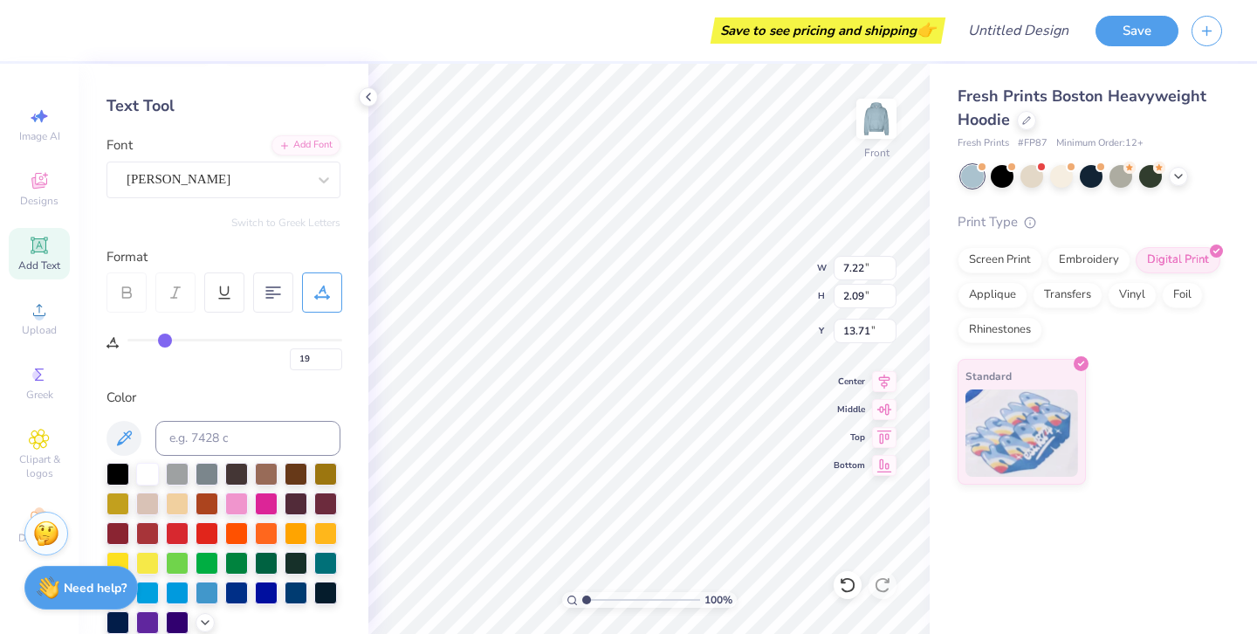
type input "15"
type input "11"
type input "8"
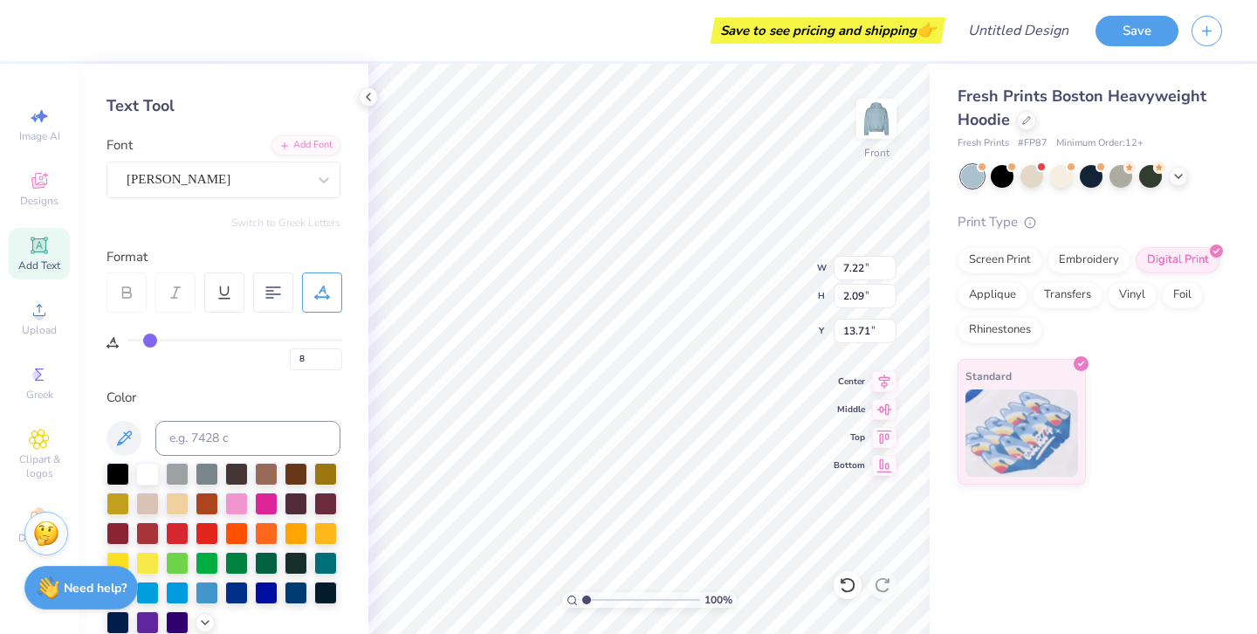
type input "5"
type input "2"
type input "0"
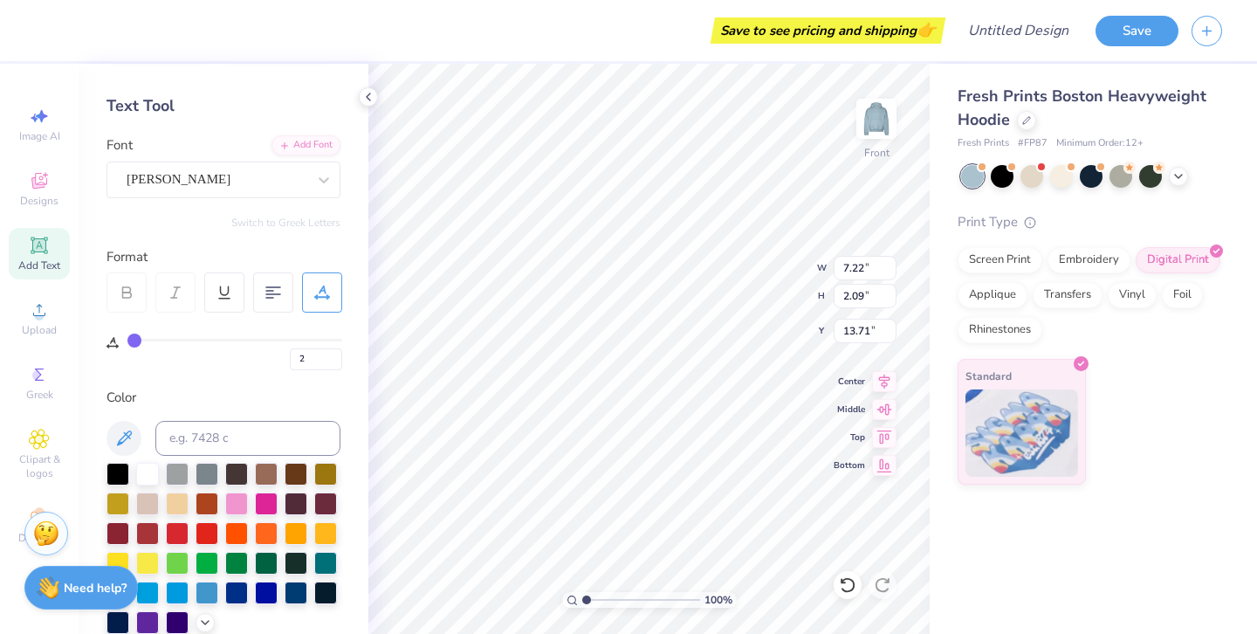
type input "0"
drag, startPoint x: 194, startPoint y: 340, endPoint x: 88, endPoint y: 335, distance: 105.7
type input "0"
click at [127, 339] on input "range" at bounding box center [234, 340] width 215 height 3
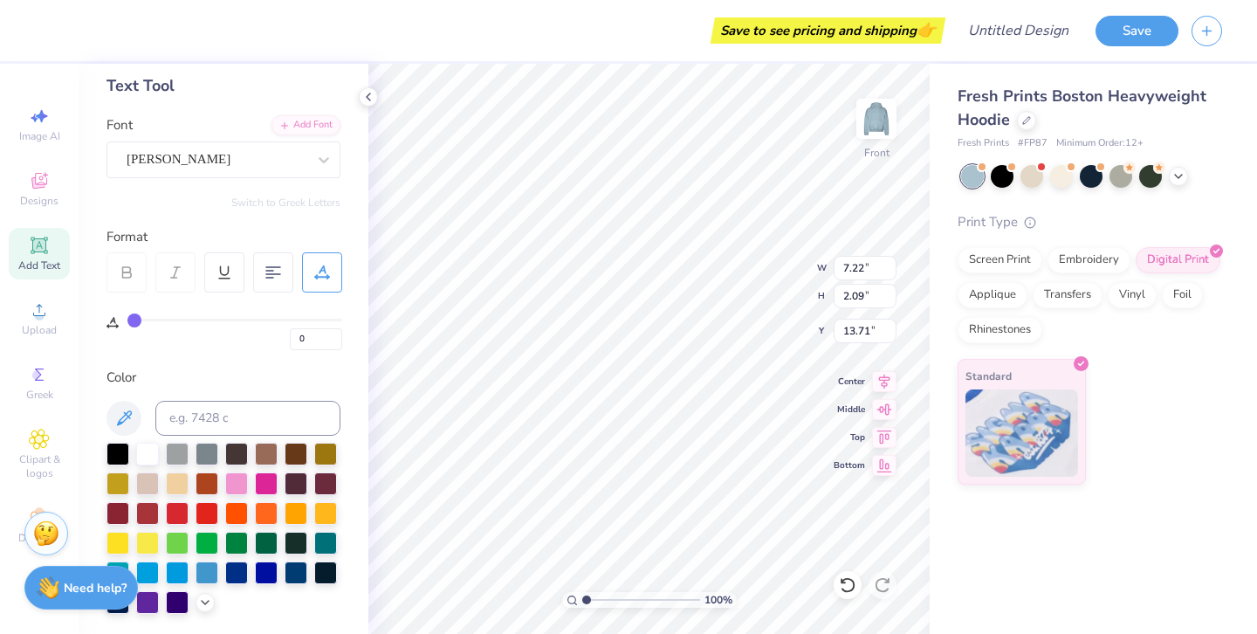
scroll to position [69, 0]
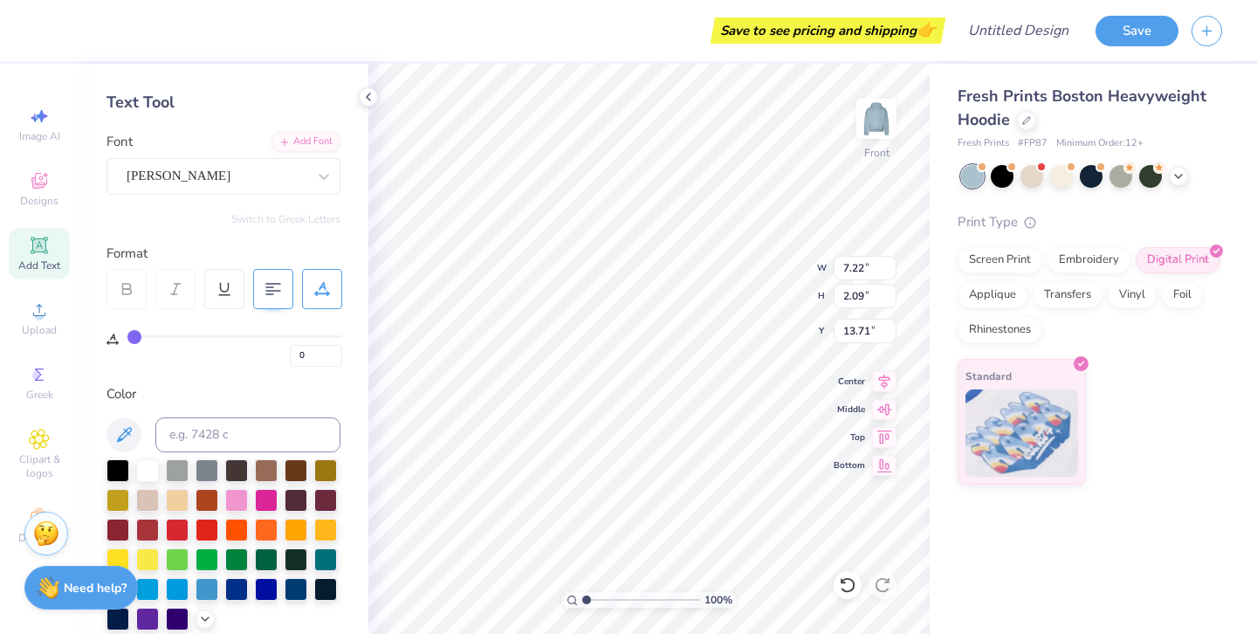
click at [265, 292] on icon at bounding box center [273, 289] width 16 height 16
click at [172, 292] on icon at bounding box center [176, 289] width 16 height 16
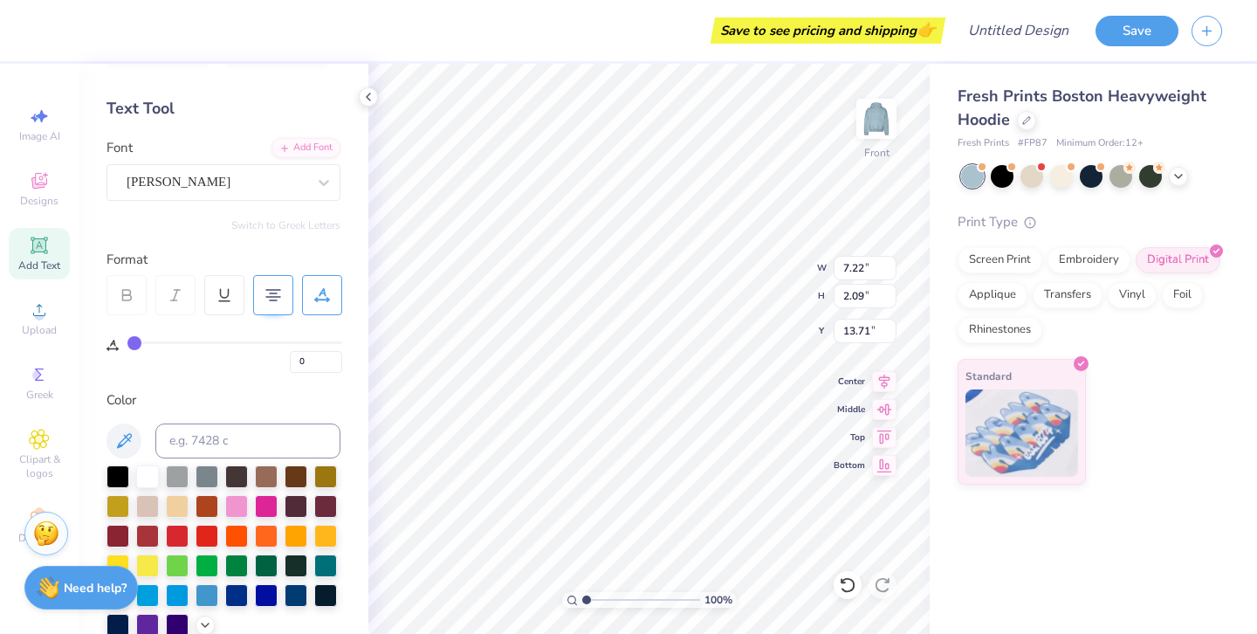
scroll to position [0, 0]
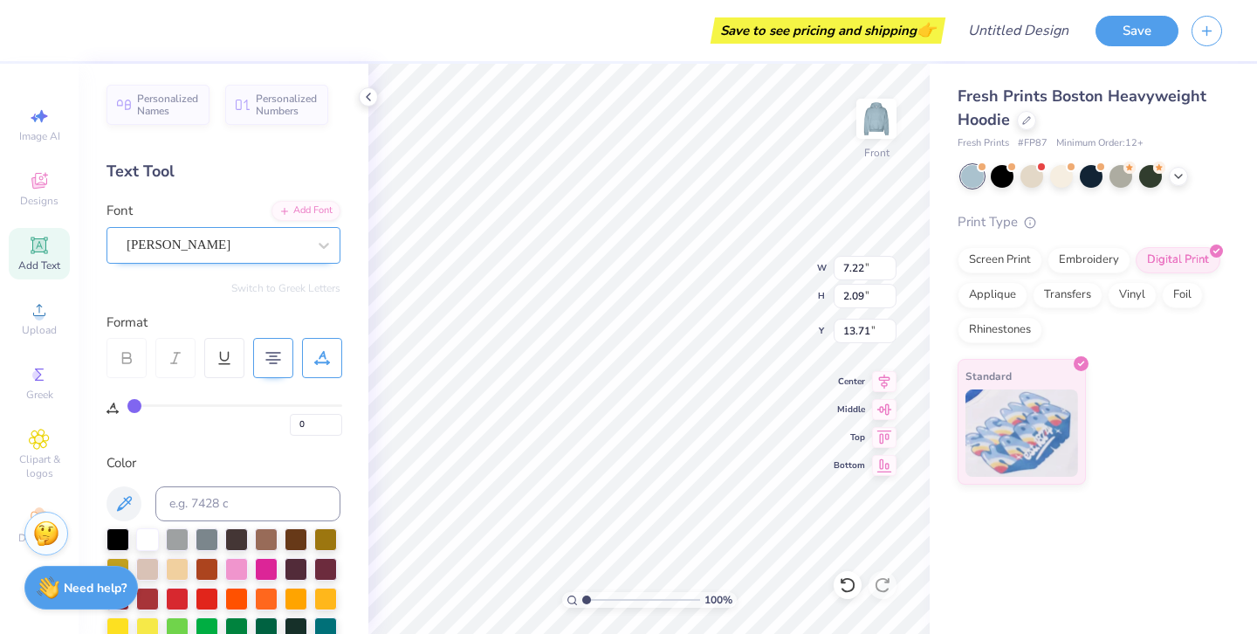
click at [265, 251] on div "Ariana Violeta" at bounding box center [216, 244] width 183 height 27
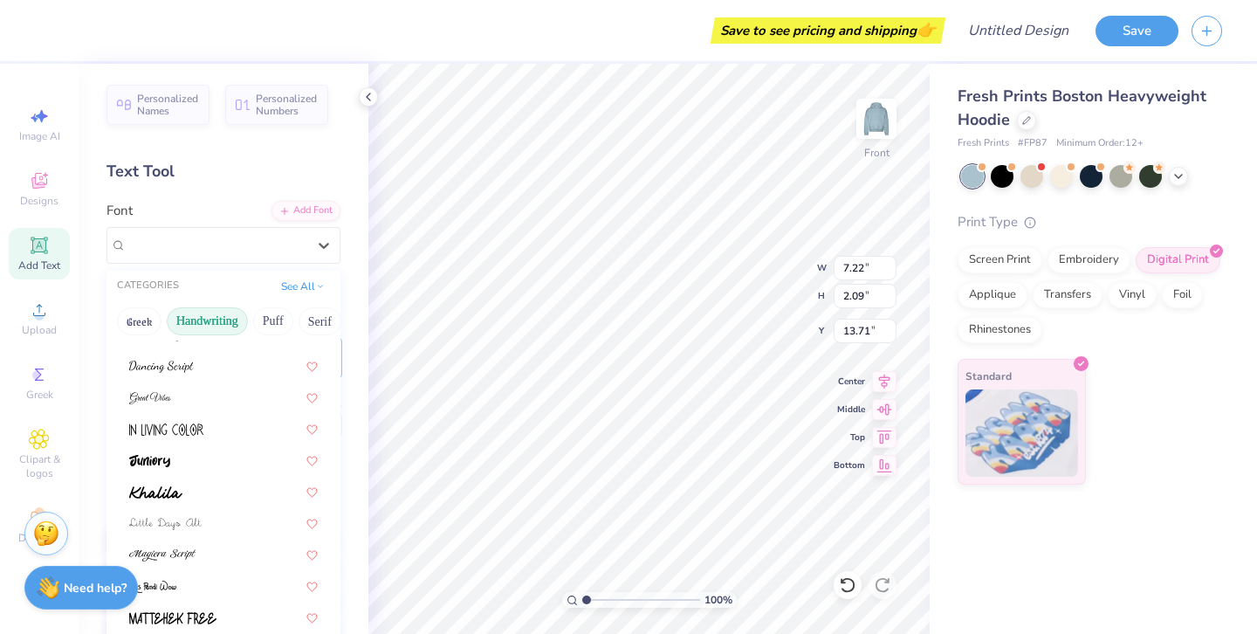
scroll to position [238, 0]
click at [371, 102] on icon at bounding box center [368, 97] width 14 height 14
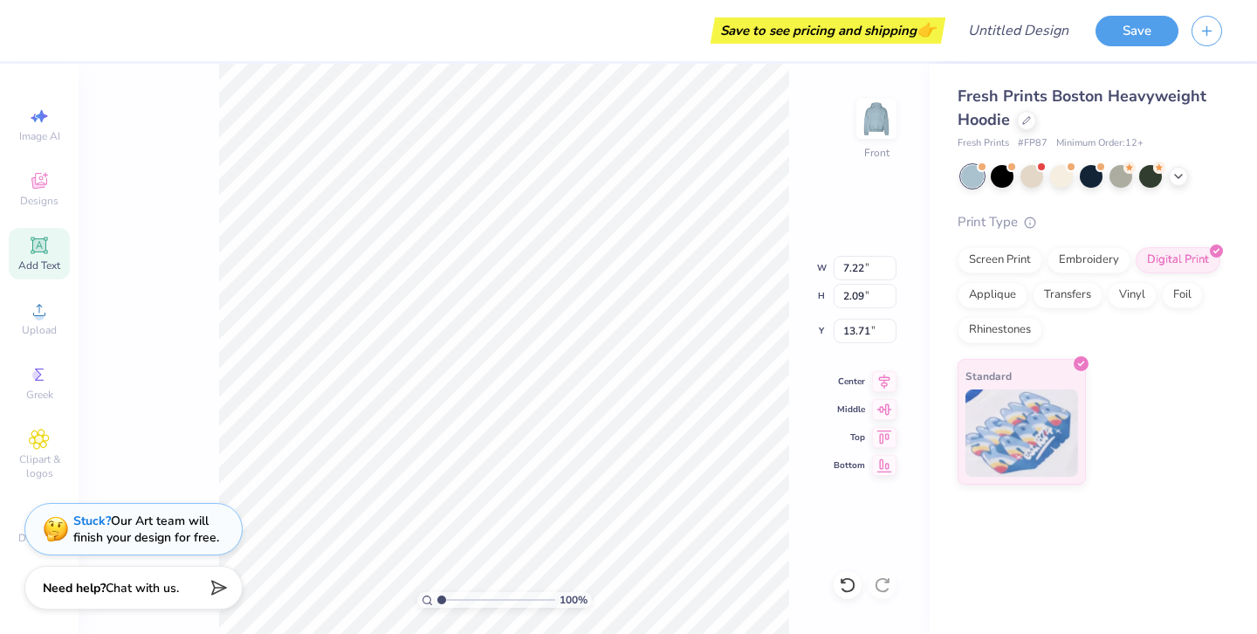
type input "11.97"
type input "3.00"
type input "13.25"
type input "5.89"
type input "1.48"
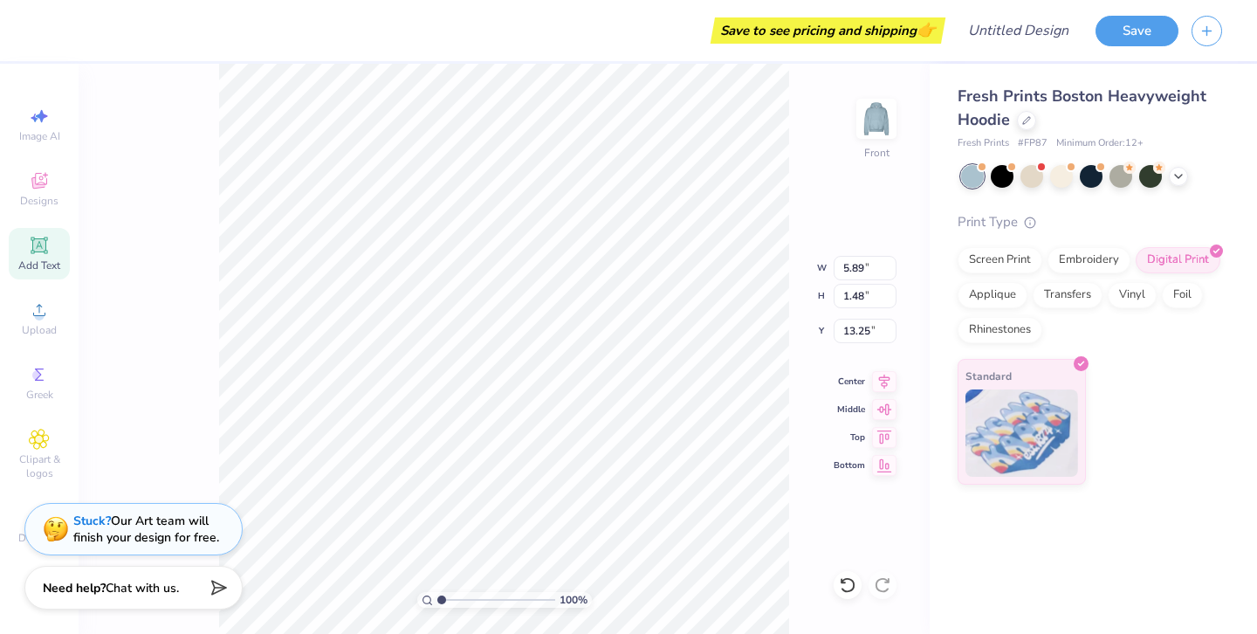
type input "17.69"
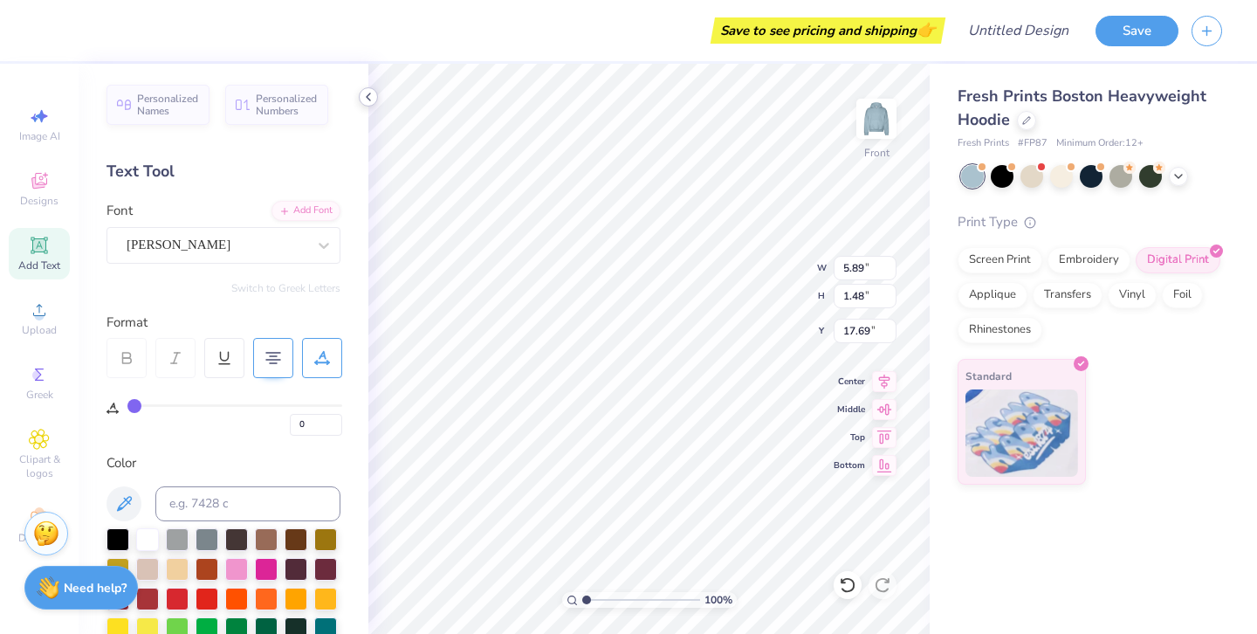
type input "18.00"
click at [877, 115] on img at bounding box center [877, 119] width 70 height 70
click at [38, 249] on icon at bounding box center [38, 244] width 13 height 13
type textarea "THETA CHI"
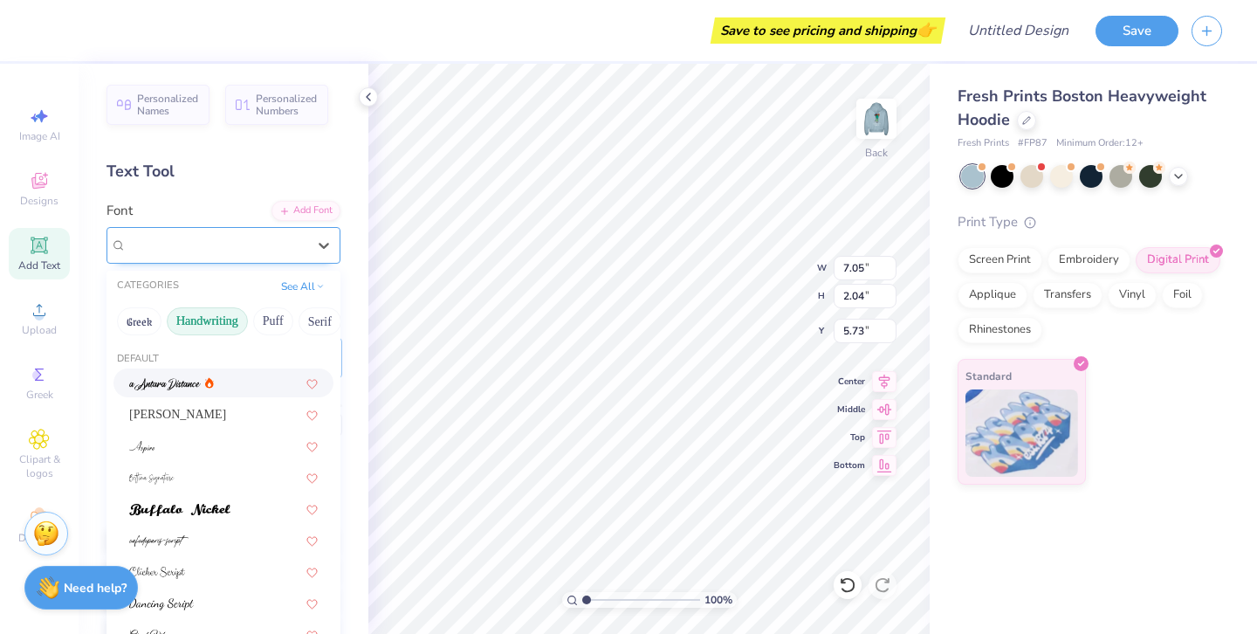
click at [276, 251] on div "Super Dream" at bounding box center [216, 244] width 183 height 27
click at [313, 315] on button "Serif" at bounding box center [320, 321] width 43 height 28
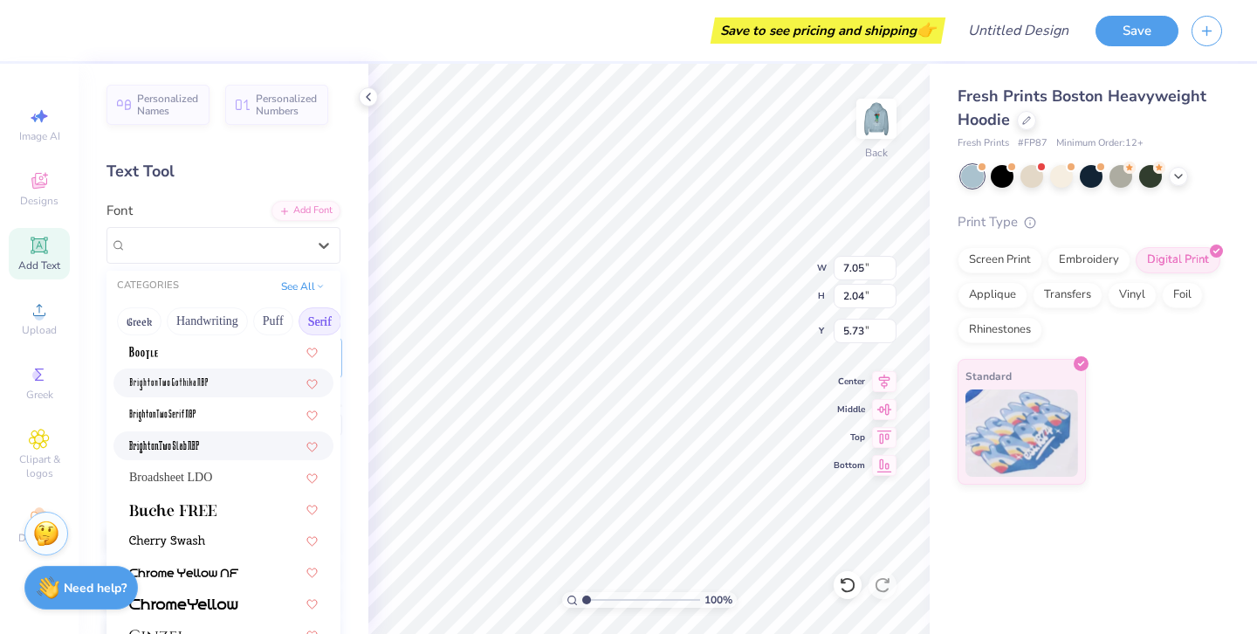
scroll to position [38, 0]
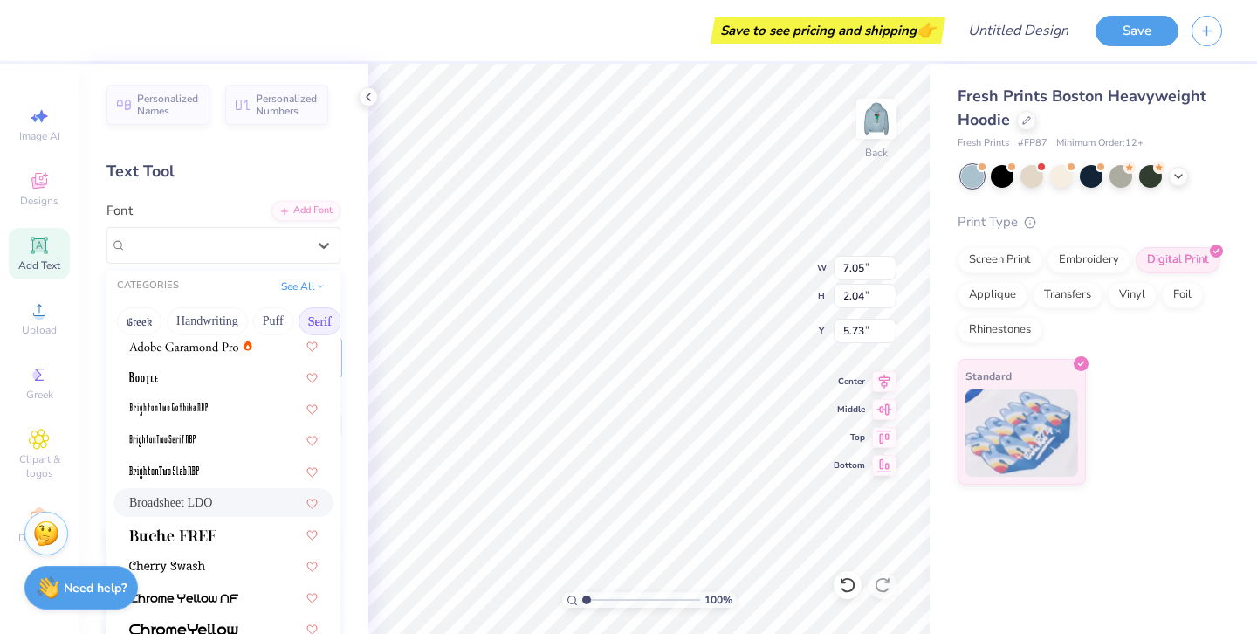
click at [241, 499] on div "Broadsheet LDO" at bounding box center [223, 502] width 189 height 18
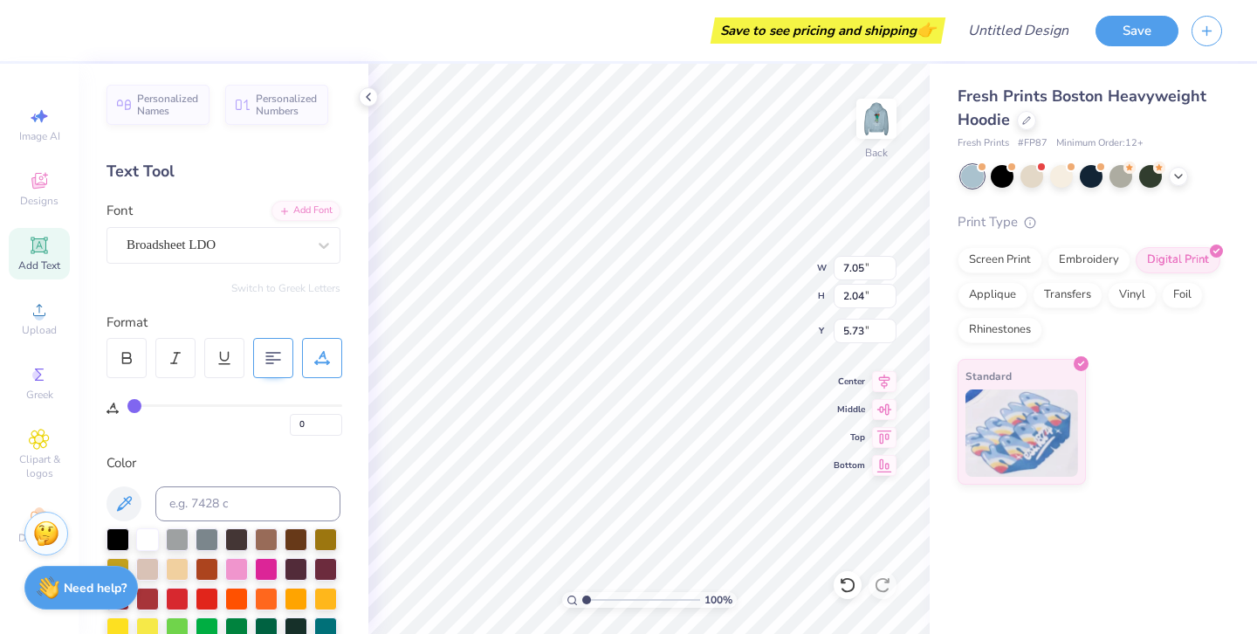
click at [748, 248] on div "100 % Back W 7.05 7.05 " H 2.04 2.04 " Y 5.73 5.73 " Center Middle Top Bottom" at bounding box center [648, 349] width 561 height 570
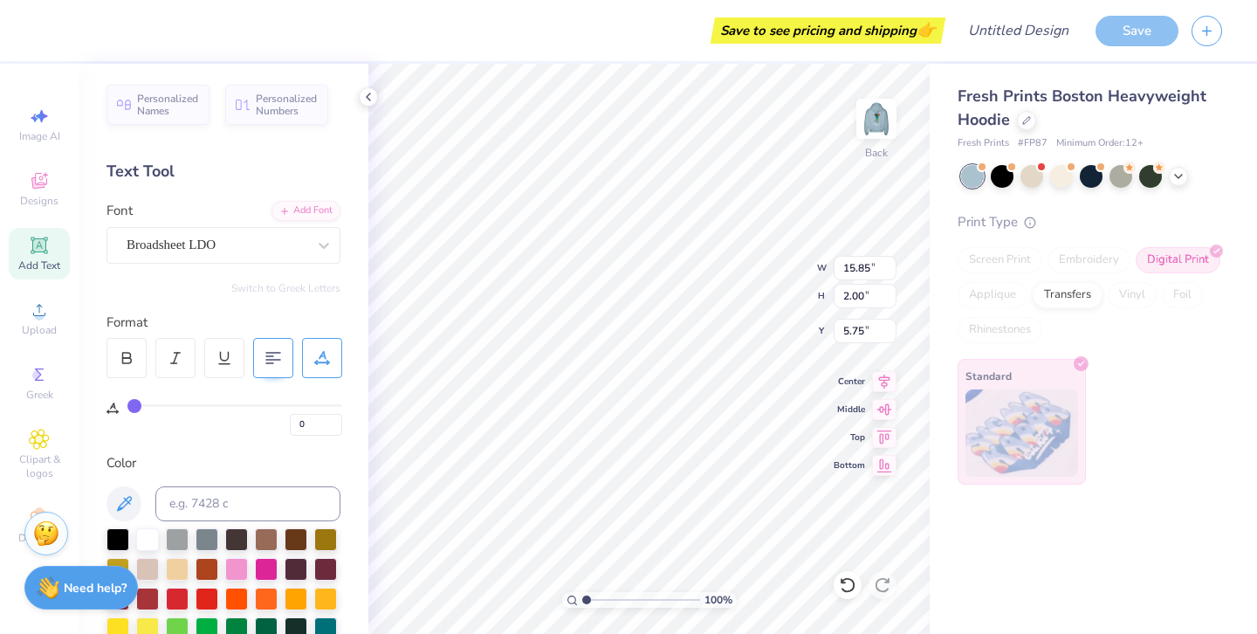
type input "11.19"
type input "1.41"
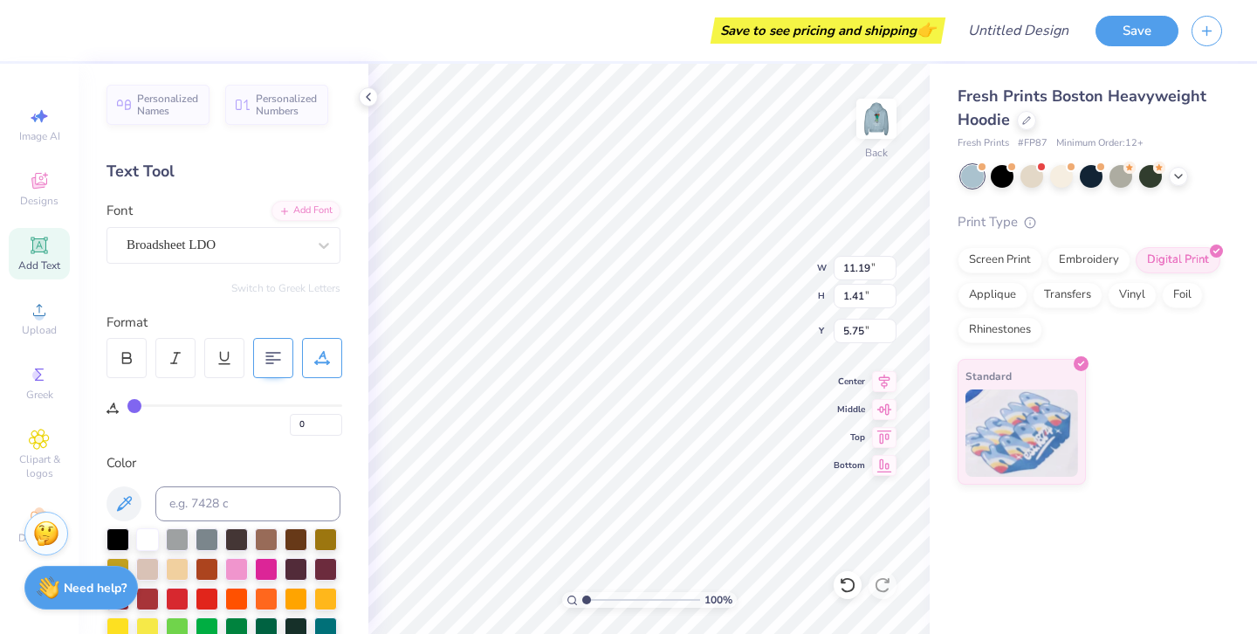
type input "3.00"
click at [30, 257] on div "Add Text" at bounding box center [39, 254] width 61 height 52
type input "7.05"
type input "2.04"
type input "5.73"
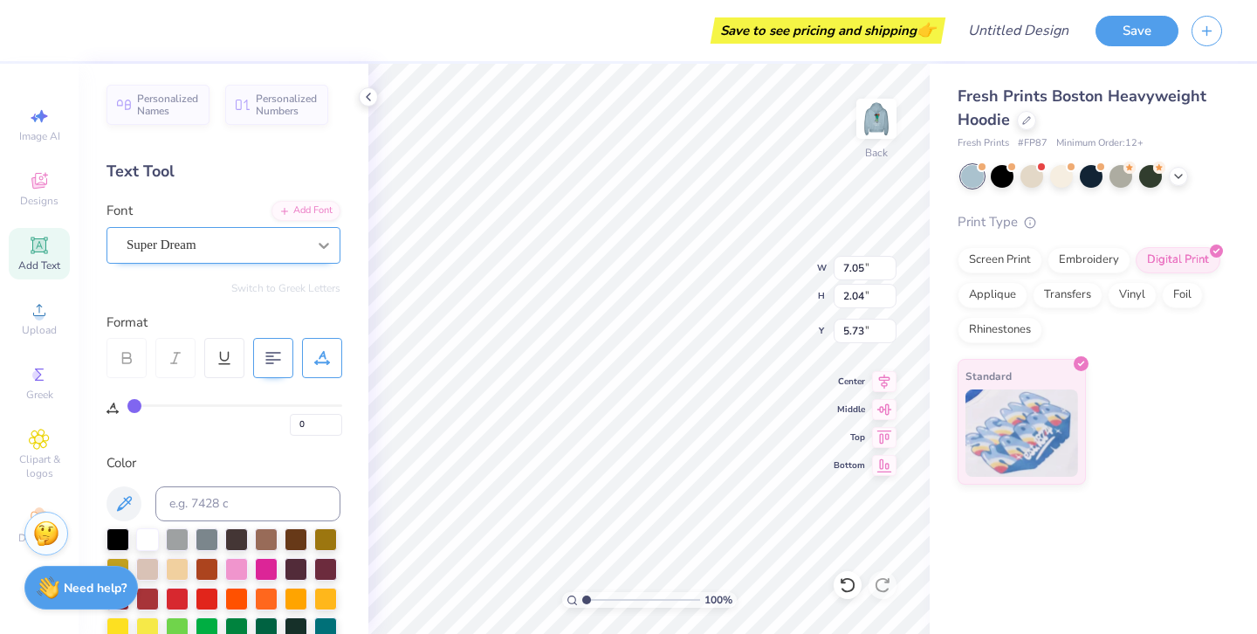
scroll to position [0, 3]
type textarea "Flagstaff, AZ"
click at [292, 259] on div "Super Dream" at bounding box center [224, 245] width 234 height 37
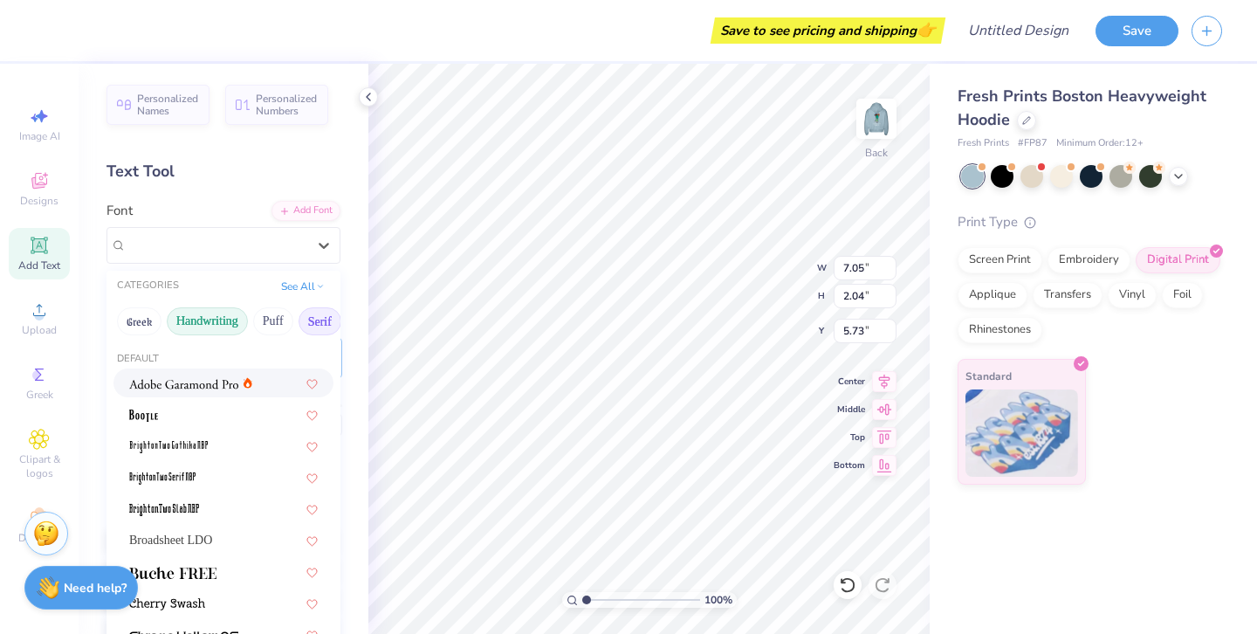
click at [225, 324] on button "Handwriting" at bounding box center [207, 321] width 81 height 28
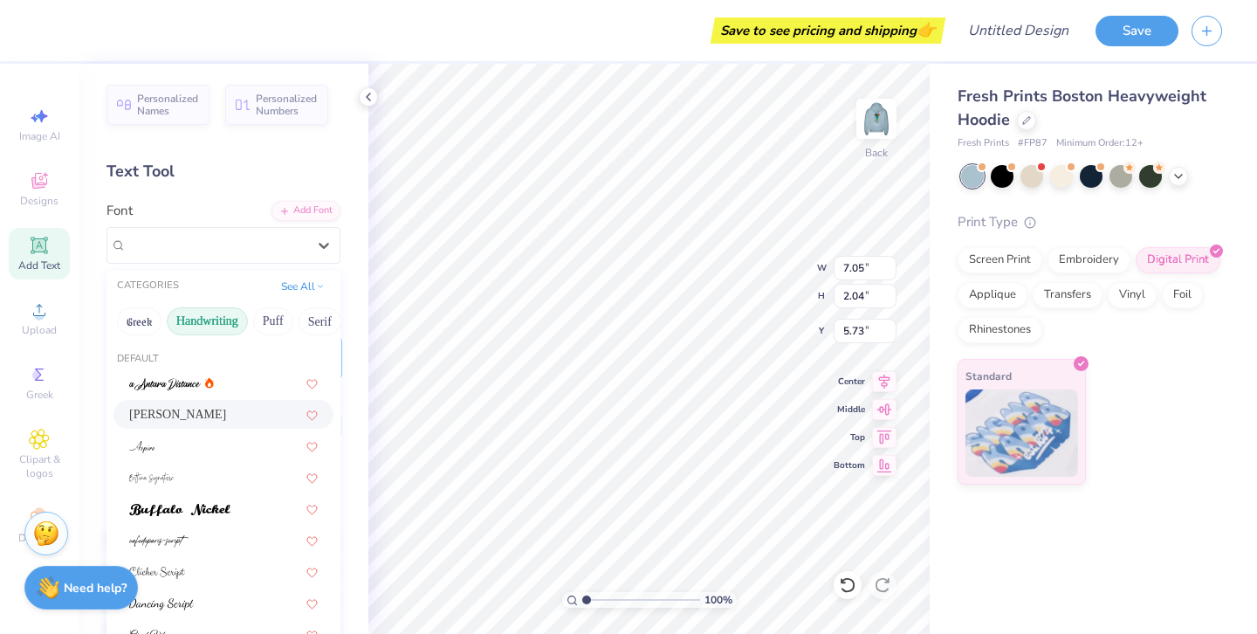
click at [224, 419] on div "Ariana Violeta" at bounding box center [223, 414] width 189 height 18
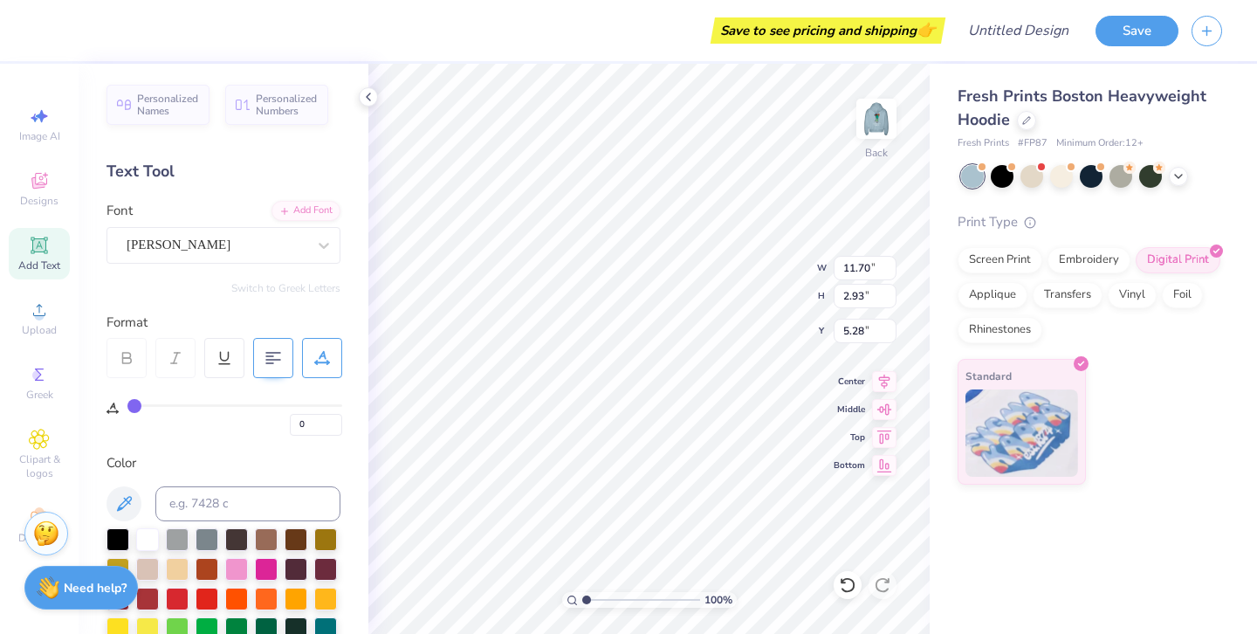
type input "6.00"
type input "1.50"
type input "4.74"
type textarea "Flagstaff AZ"
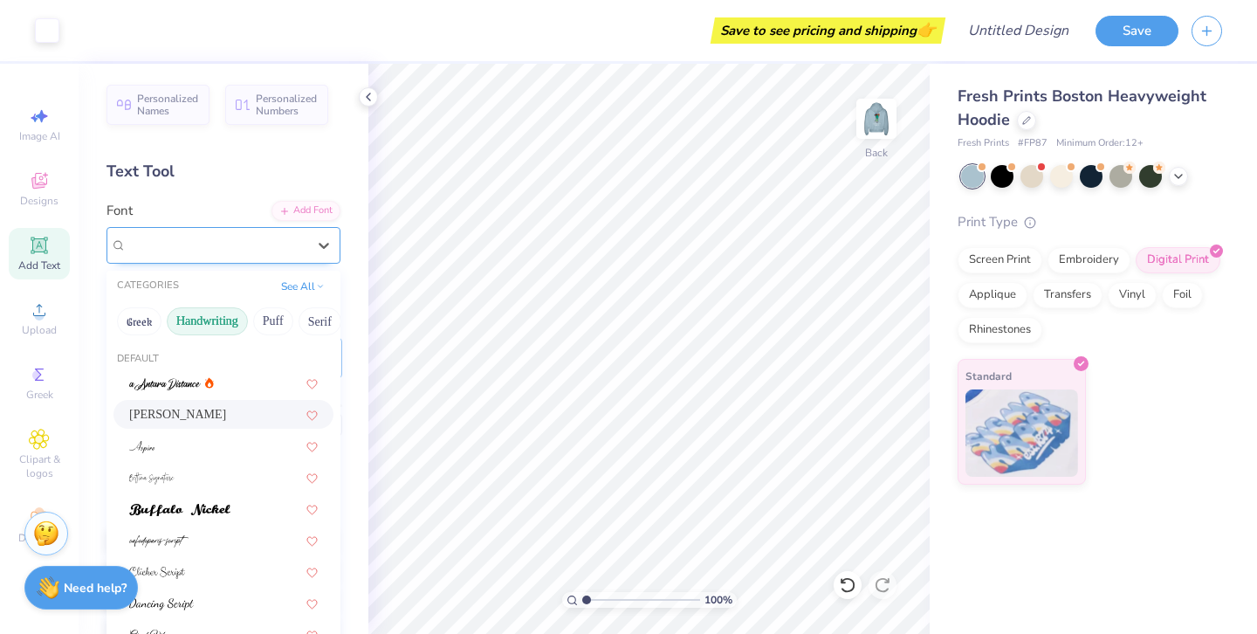
click at [294, 243] on div "Ariana Violeta" at bounding box center [216, 244] width 183 height 27
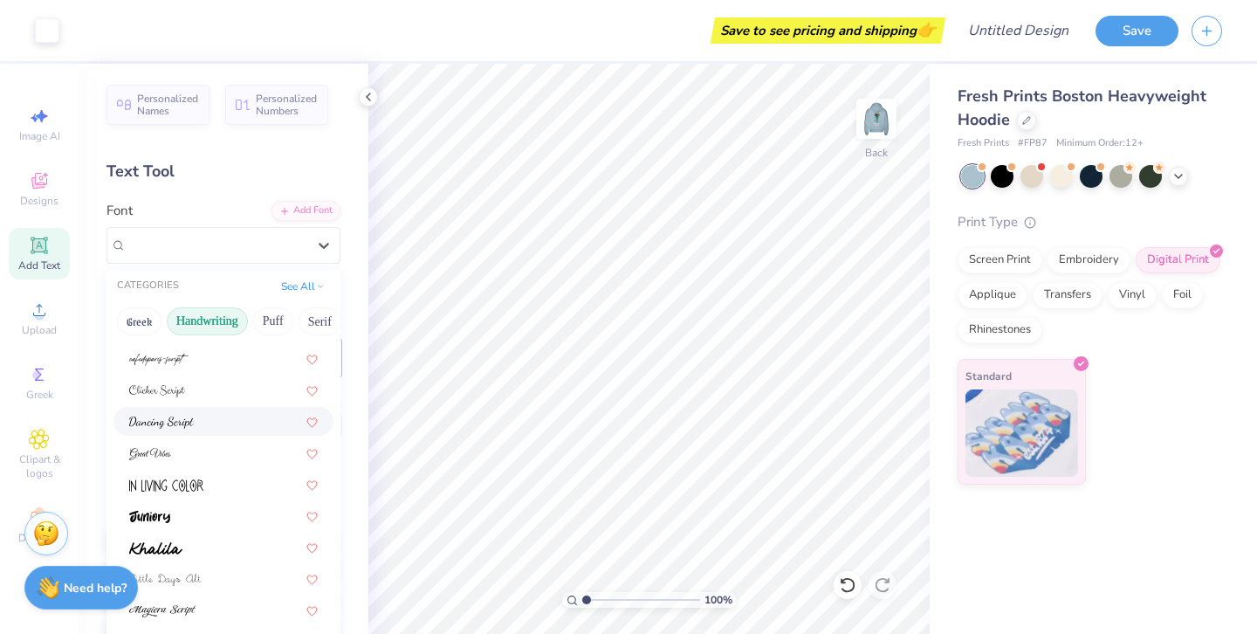
scroll to position [187, 0]
click at [243, 441] on div at bounding box center [223, 447] width 189 height 18
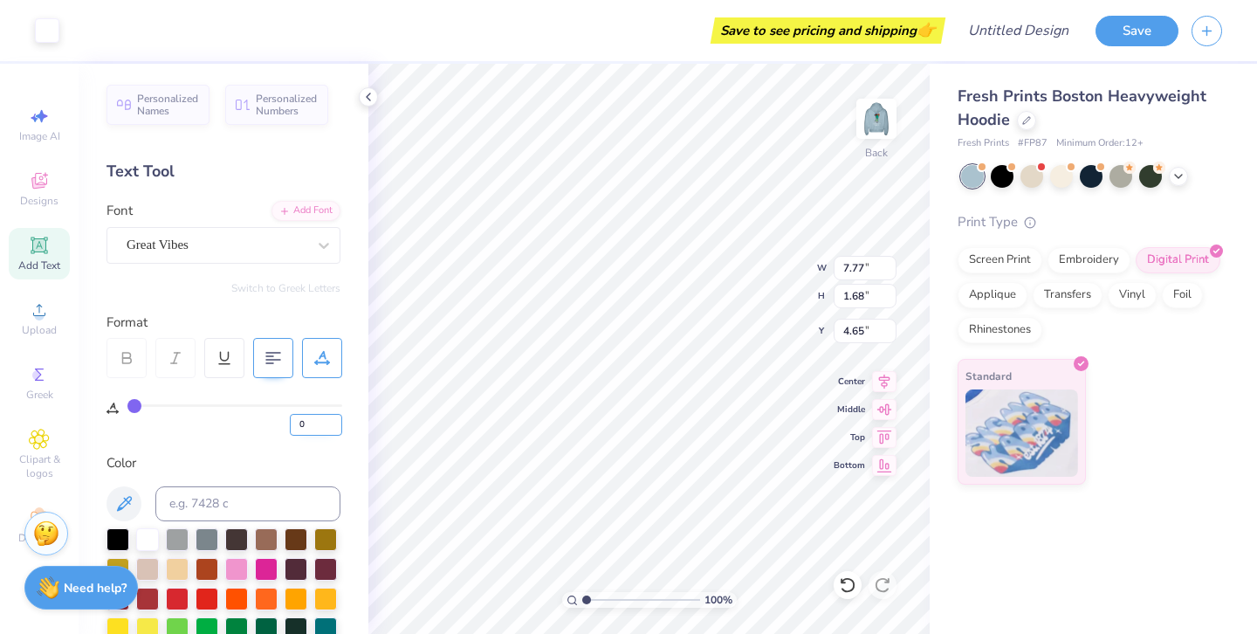
type input "4.41"
type textarea "Flagstaff, AZ"
type input "5.07"
type input "11.19"
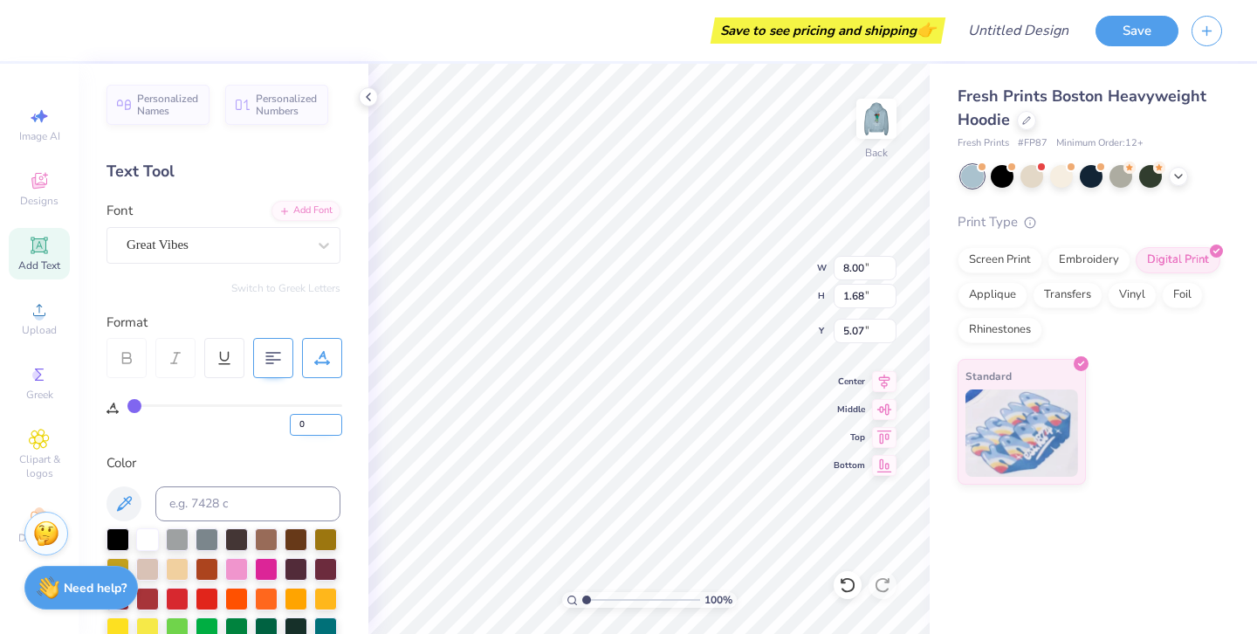
type input "1.41"
type input "3.00"
type input "8.00"
type input "1.68"
type input "4.71"
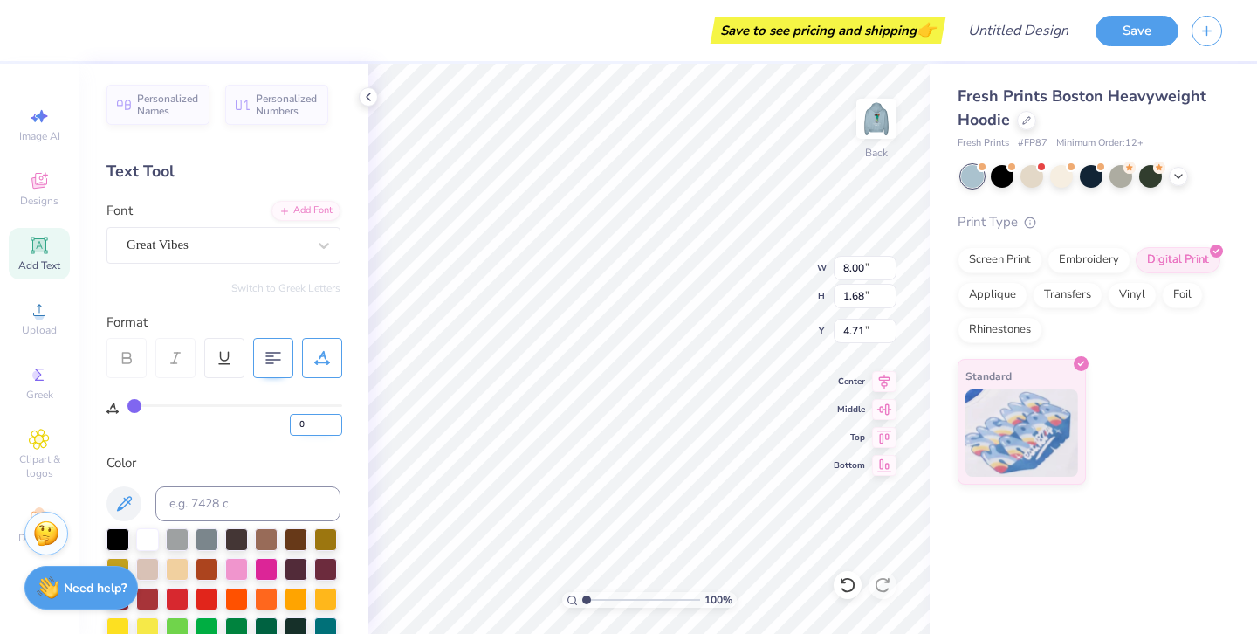
type input "5.91"
type input "11.19"
type input "1.41"
type input "3.75"
type input "8.00"
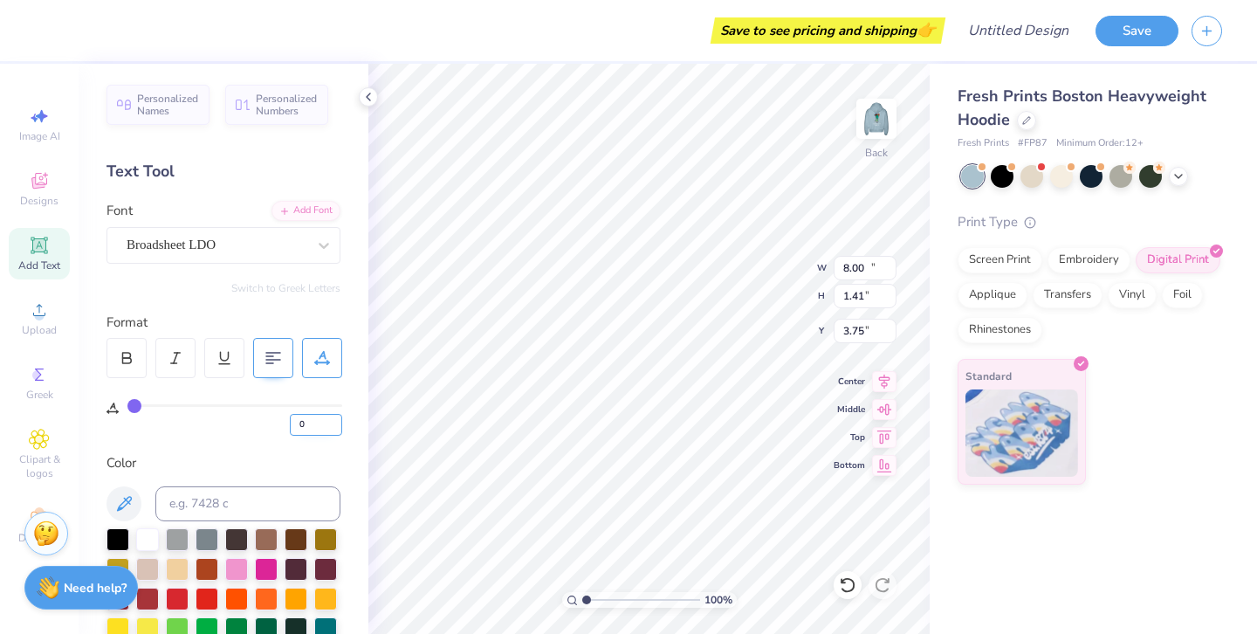
type input "1.68"
type input "5.51"
click at [879, 122] on img at bounding box center [877, 119] width 70 height 70
click at [879, 122] on img at bounding box center [876, 118] width 35 height 35
click at [1176, 176] on icon at bounding box center [1179, 175] width 14 height 14
